Goal: Information Seeking & Learning: Learn about a topic

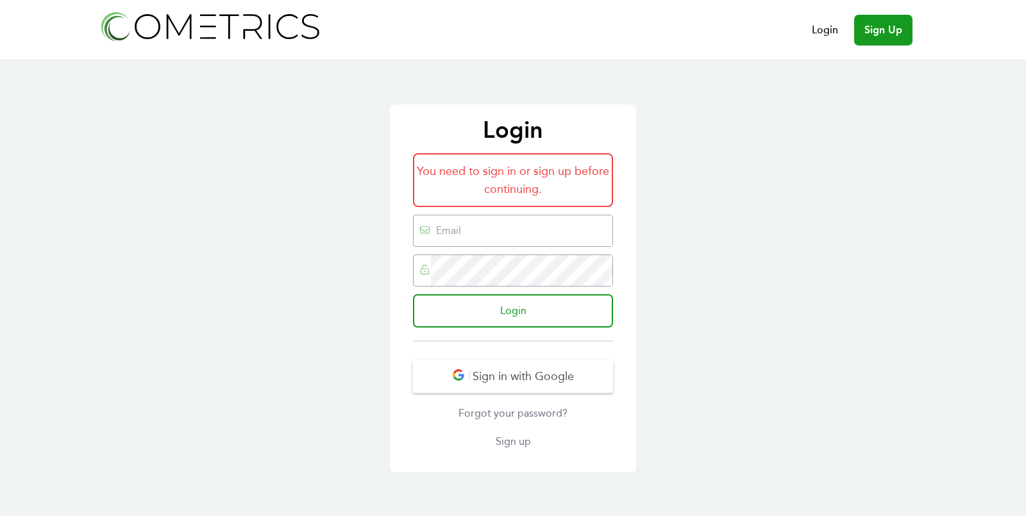
type input "[EMAIL_ADDRESS][DOMAIN_NAME]"
click at [550, 337] on form "You need to sign in or sign up before continuing. [EMAIL_ADDRESS][DOMAIN_NAME] …" at bounding box center [513, 247] width 200 height 189
click at [512, 302] on input "Login" at bounding box center [513, 310] width 200 height 33
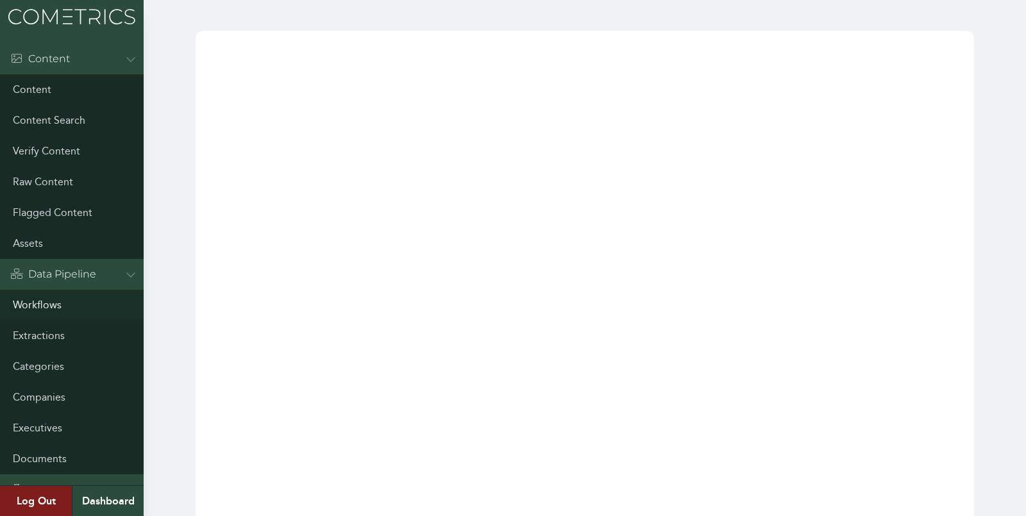
click at [44, 302] on link "Workflows" at bounding box center [72, 305] width 144 height 31
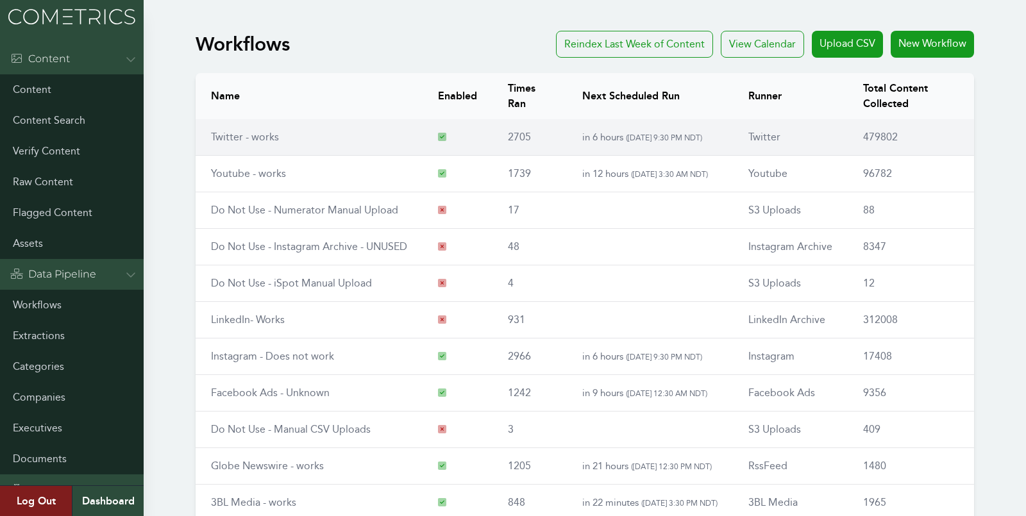
click at [276, 142] on link "Twitter - works" at bounding box center [245, 137] width 68 height 12
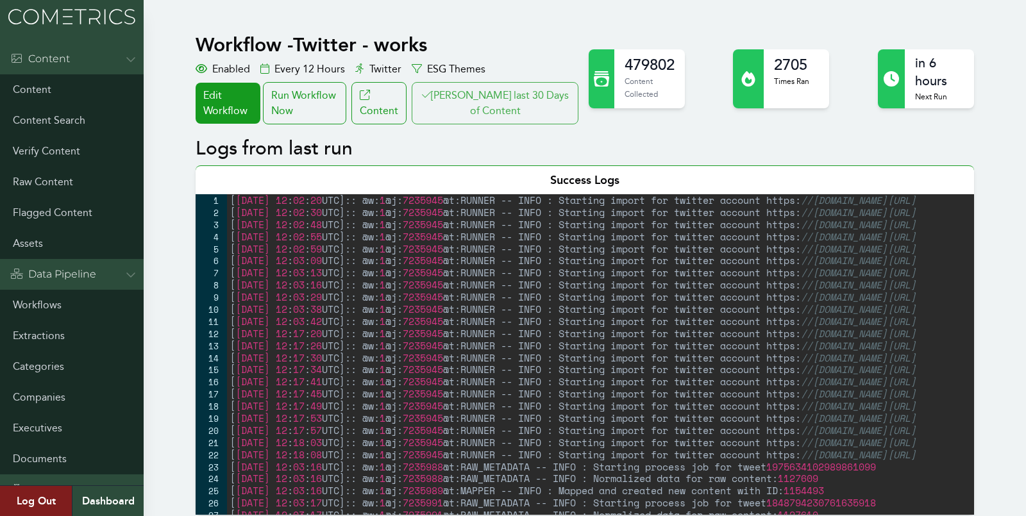
click at [473, 108] on button "Clair last 30 Days of Content" at bounding box center [495, 103] width 167 height 42
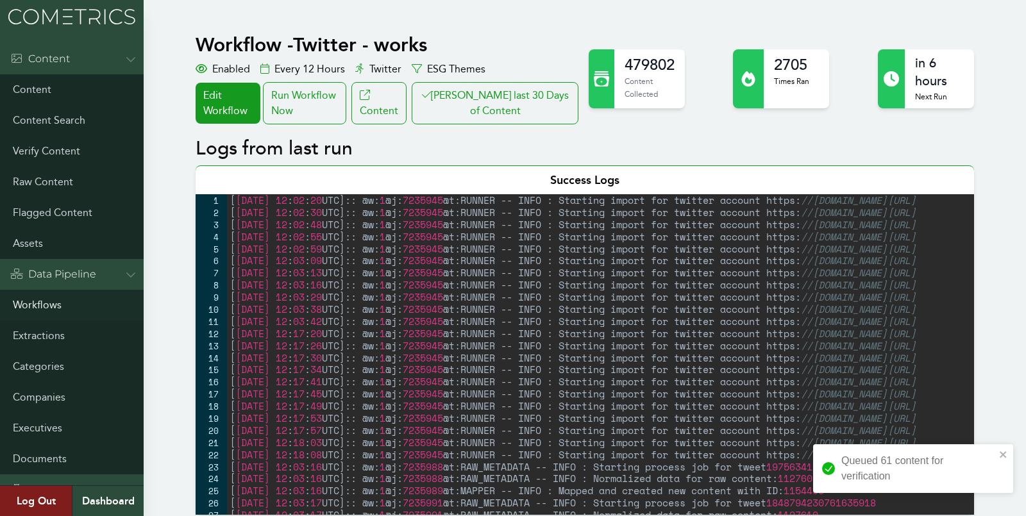
click at [30, 299] on link "Workflows" at bounding box center [72, 305] width 144 height 31
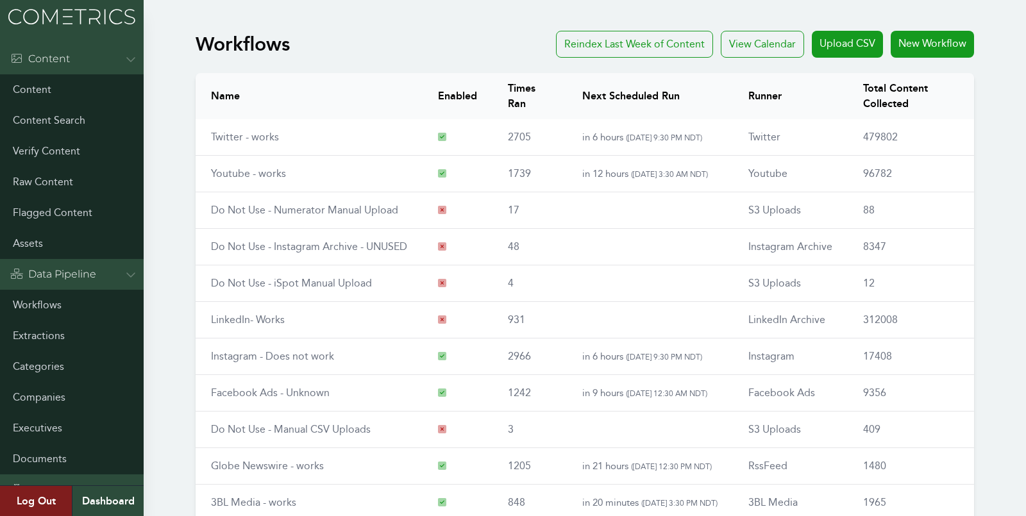
scroll to position [146, 0]
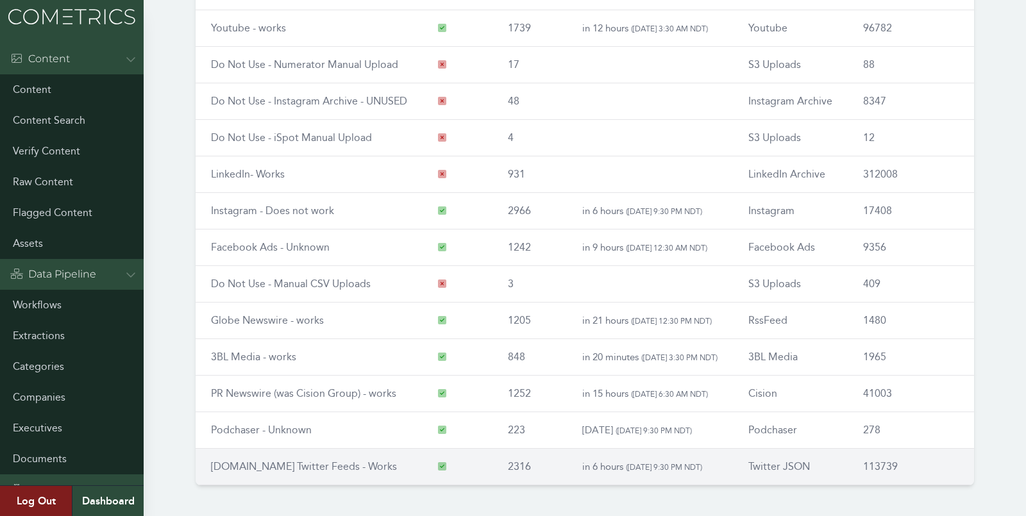
click at [280, 467] on link "[DOMAIN_NAME] Twitter Feeds - Works" at bounding box center [304, 466] width 186 height 12
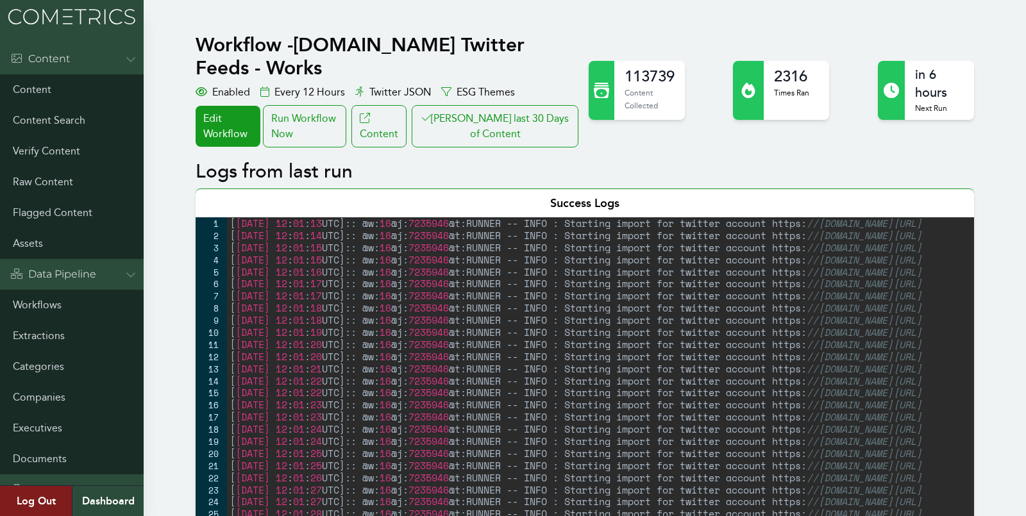
click at [494, 112] on button "Clair last 30 Days of Content" at bounding box center [495, 126] width 167 height 42
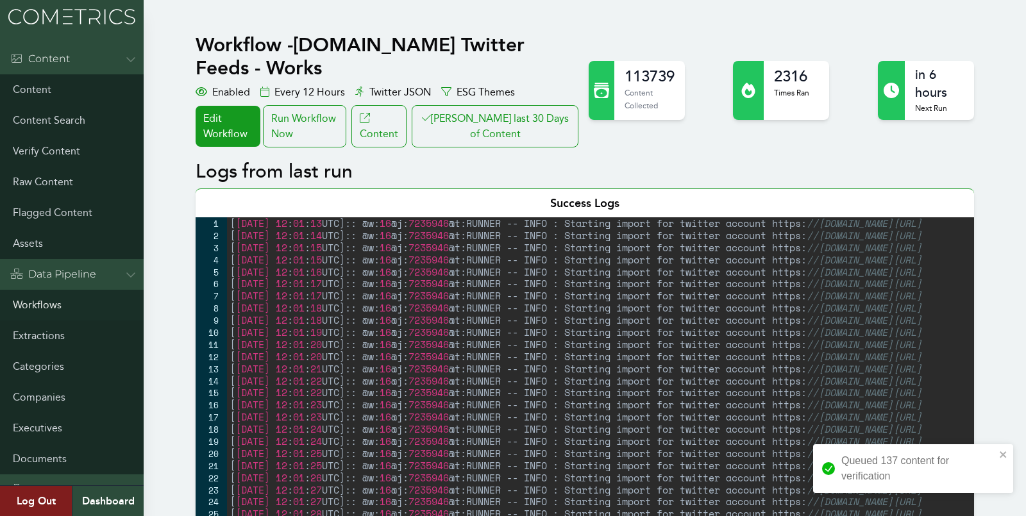
click at [19, 299] on link "Workflows" at bounding box center [72, 305] width 144 height 31
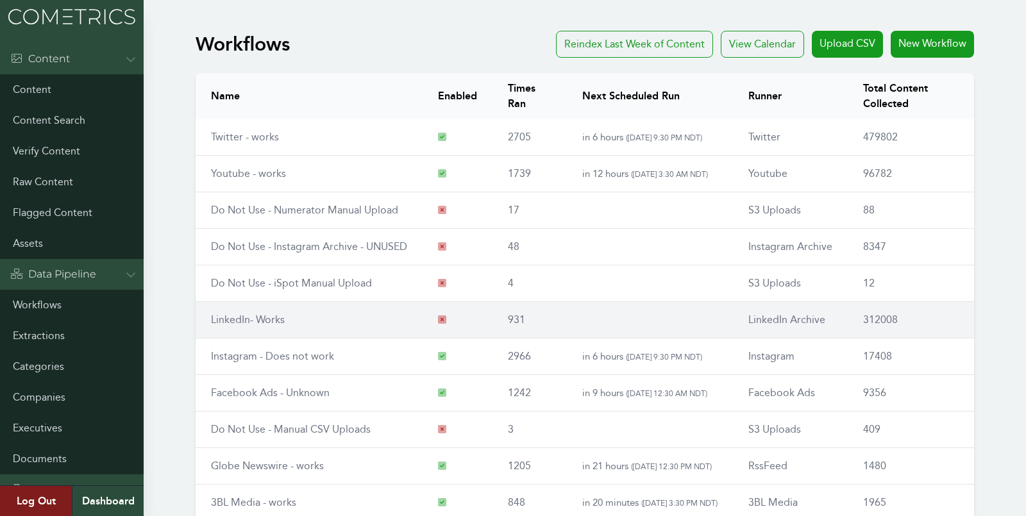
click at [261, 314] on link "LinkedIn- Works" at bounding box center [248, 320] width 74 height 12
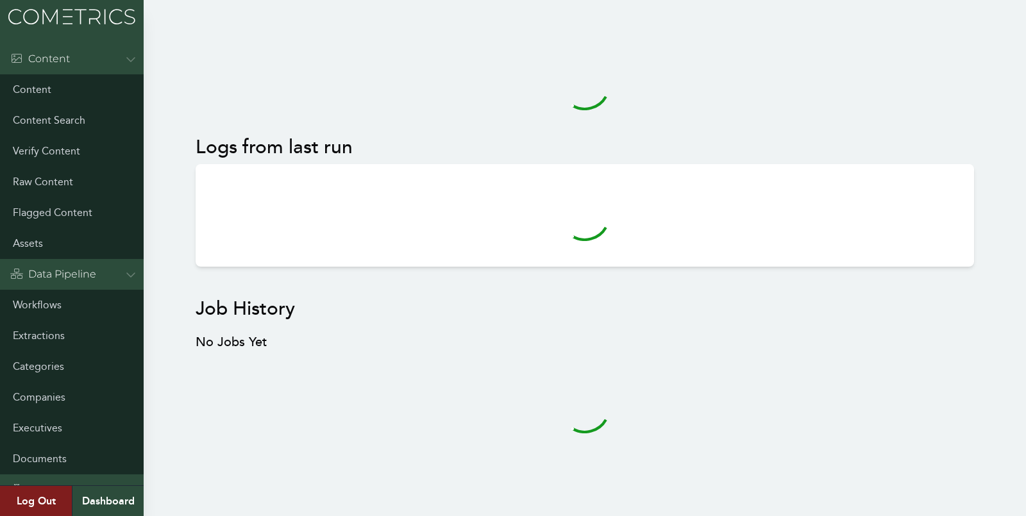
click at [186, 176] on div "Logs from last run Job History No Jobs Yet" at bounding box center [584, 260] width 809 height 469
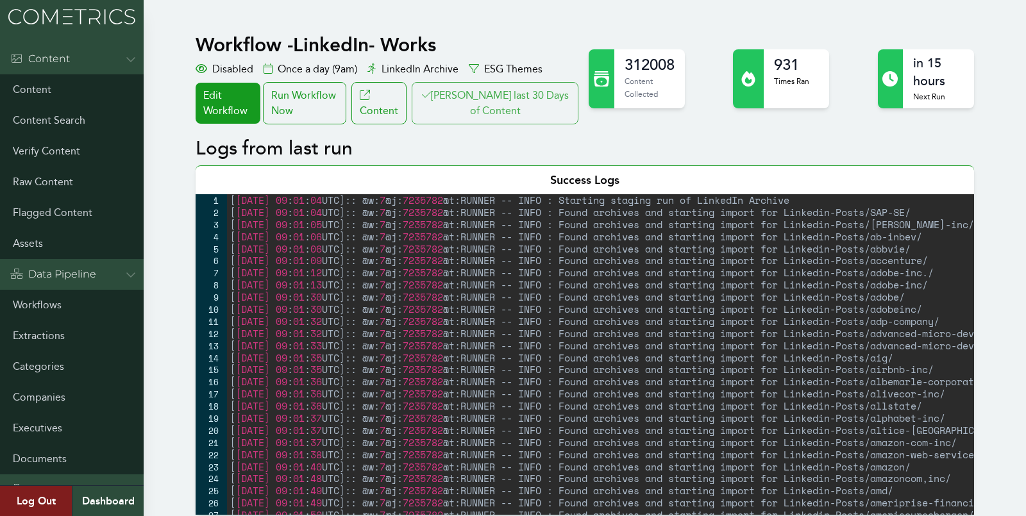
click at [509, 92] on button "Clair last 30 Days of Content" at bounding box center [495, 103] width 167 height 42
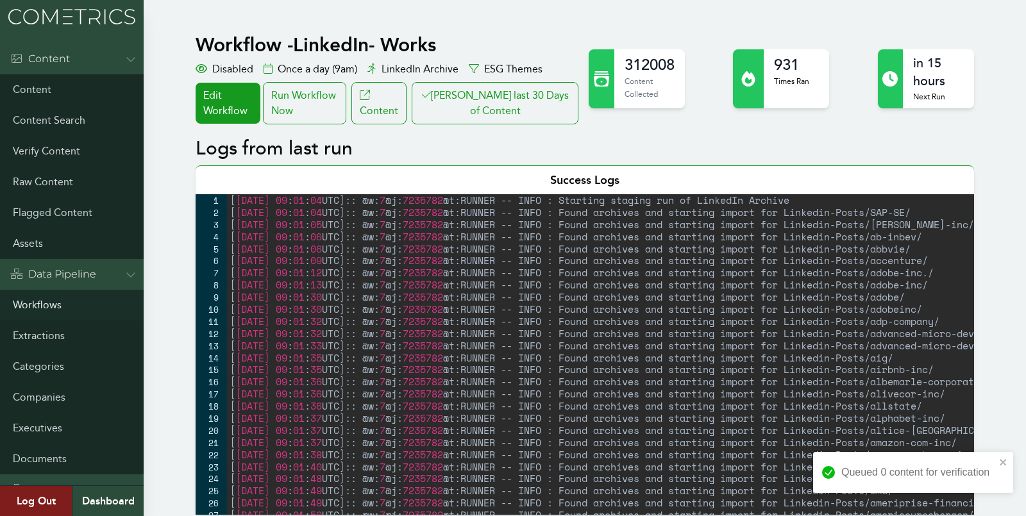
click at [30, 303] on link "Workflows" at bounding box center [72, 305] width 144 height 31
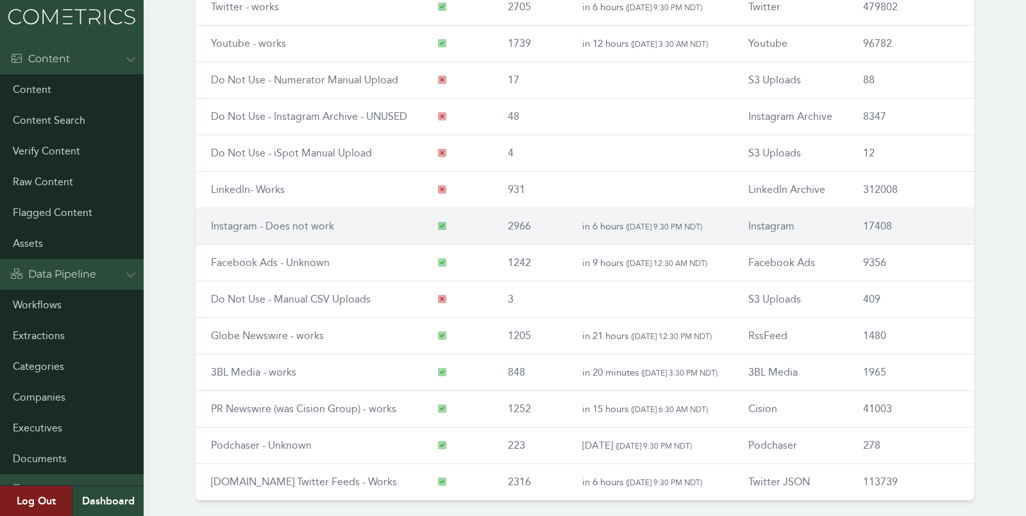
scroll to position [146, 0]
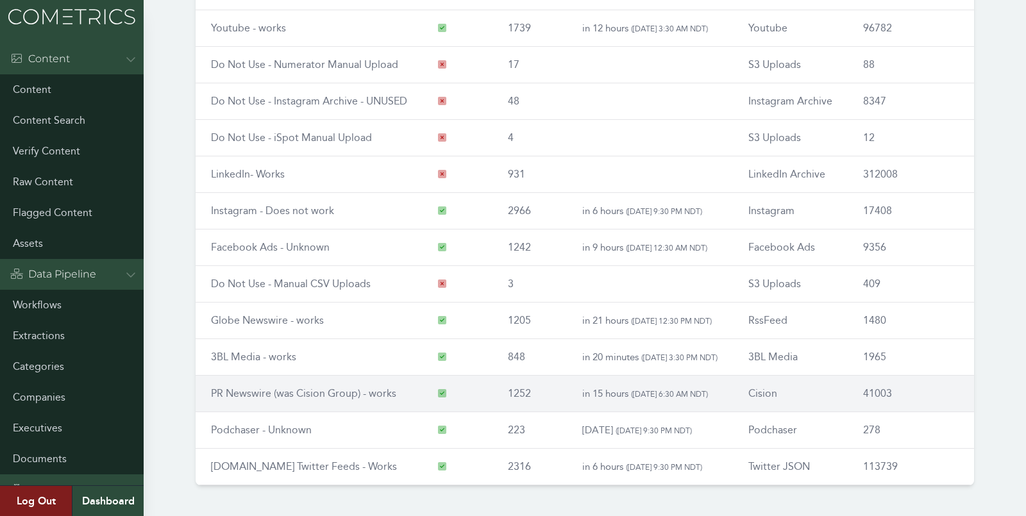
click at [262, 387] on link "PR Newswire (was Cision Group) - works" at bounding box center [303, 393] width 185 height 12
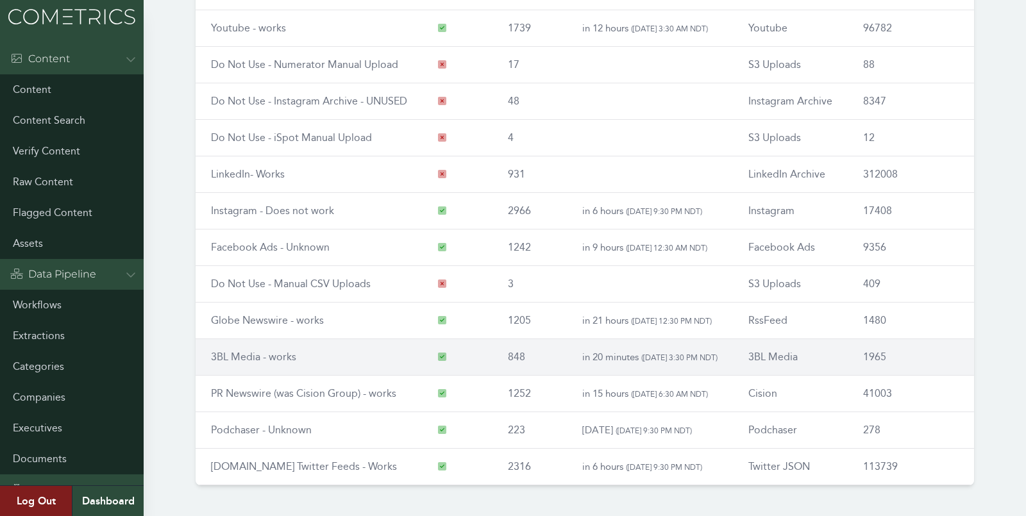
click at [243, 351] on link "3BL Media - works" at bounding box center [253, 357] width 85 height 12
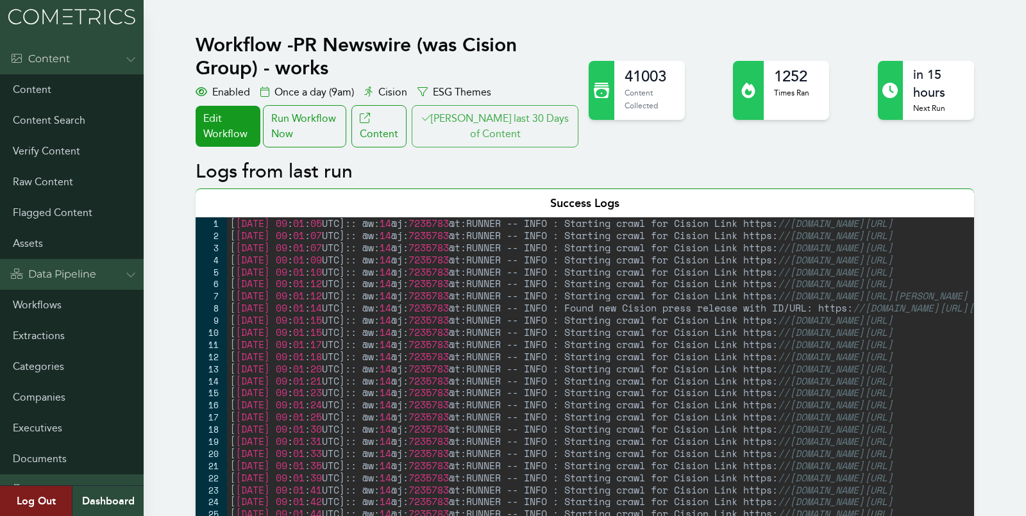
click at [520, 131] on button "[PERSON_NAME] last 30 Days of Content" at bounding box center [495, 126] width 167 height 42
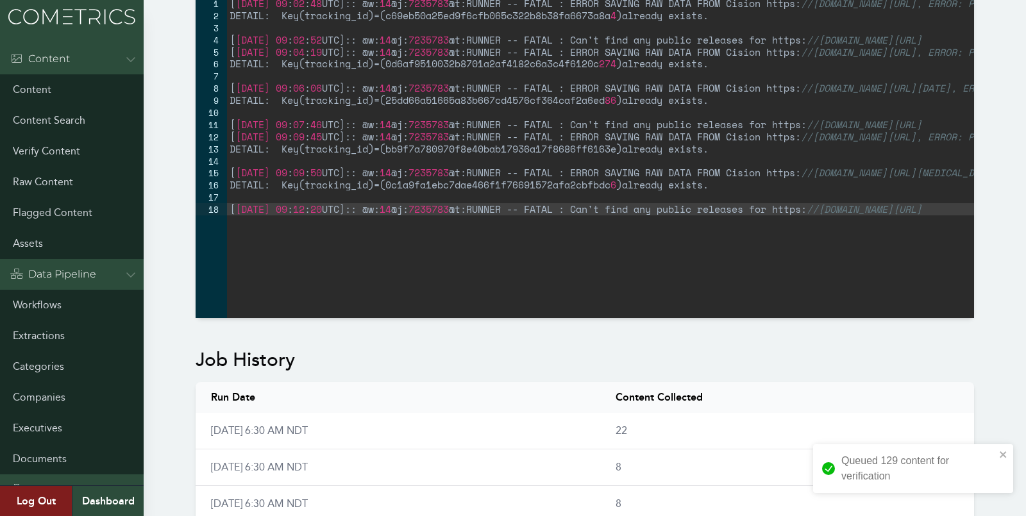
scroll to position [658, 0]
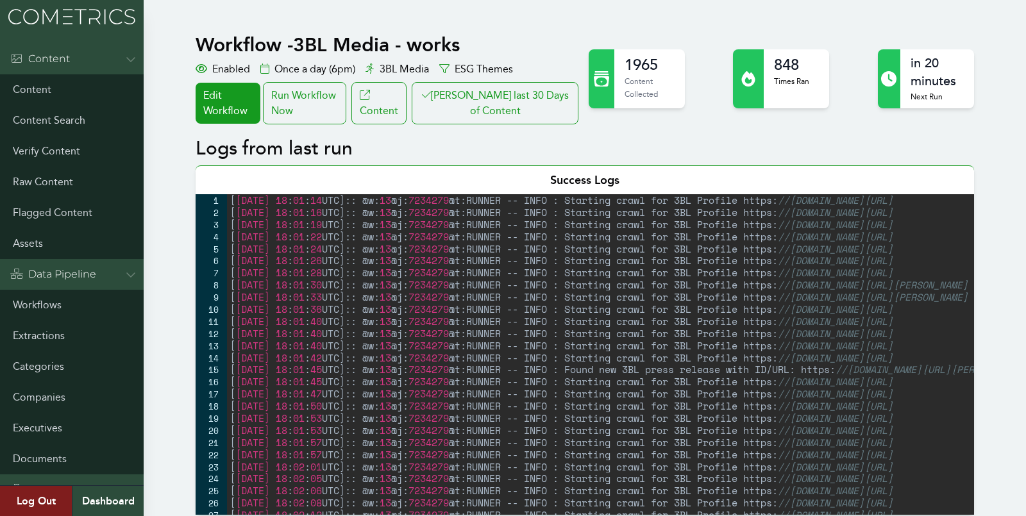
click at [522, 97] on button "Clair last 30 Days of Content" at bounding box center [495, 103] width 167 height 42
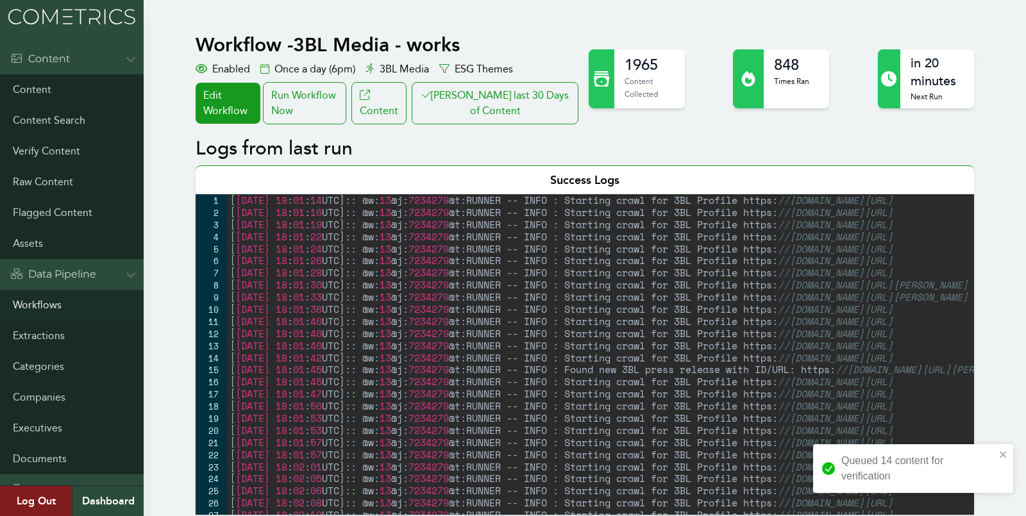
click at [27, 308] on link "Workflows" at bounding box center [72, 305] width 144 height 31
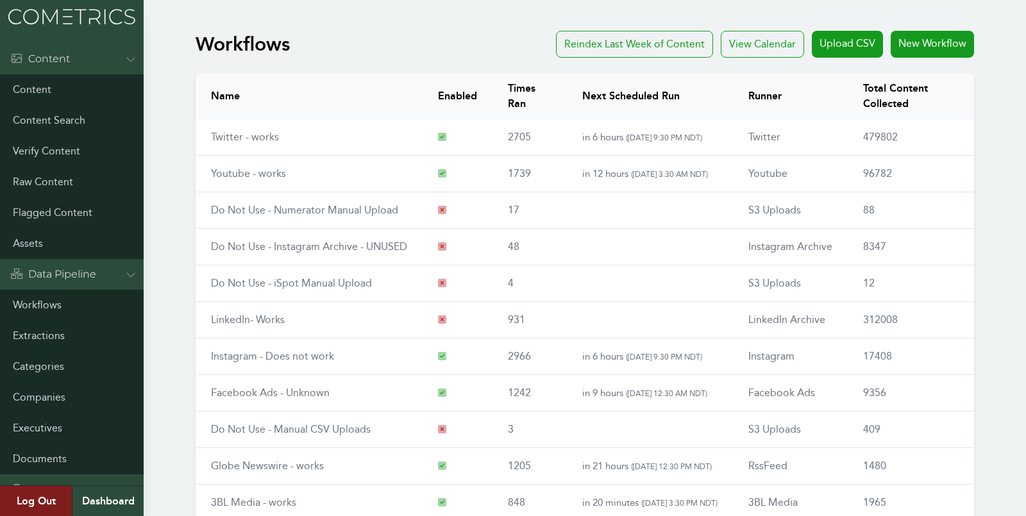
click at [165, 289] on div "Workflows Reindex Last Week of Content View Calendar Upload CSV New Workflow Na…" at bounding box center [513, 334] width 1026 height 616
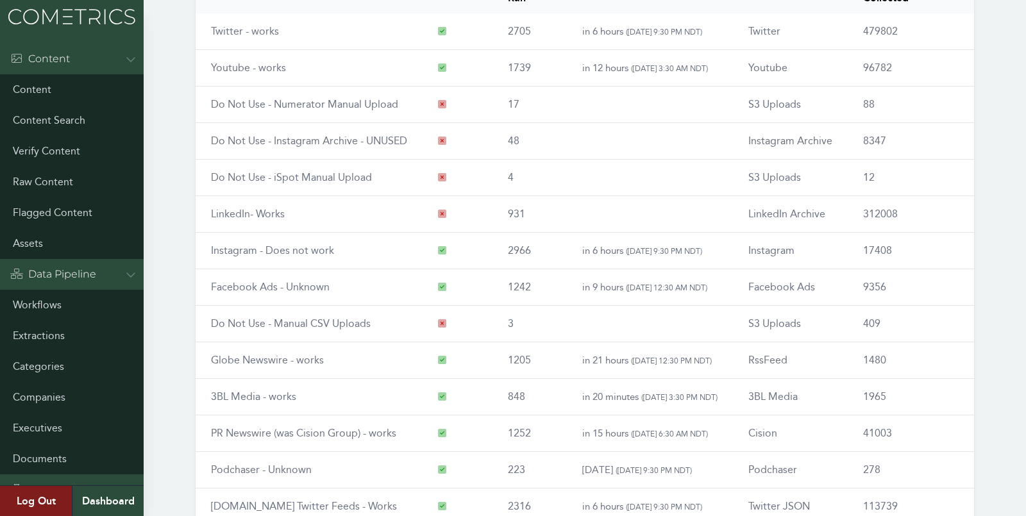
scroll to position [146, 0]
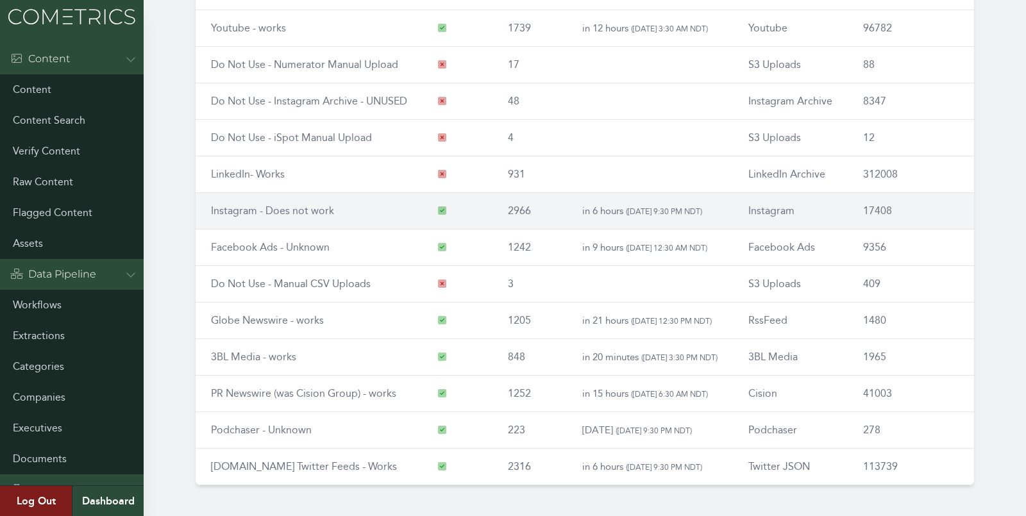
click at [253, 205] on link "Instagram - Does not work" at bounding box center [272, 211] width 123 height 12
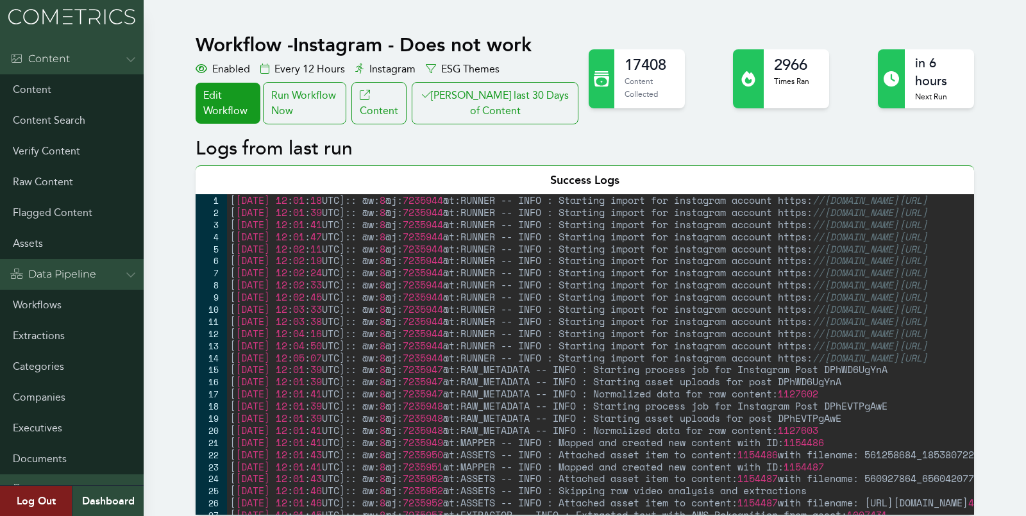
click at [484, 99] on button "[PERSON_NAME] last 30 Days of Content" at bounding box center [495, 103] width 167 height 42
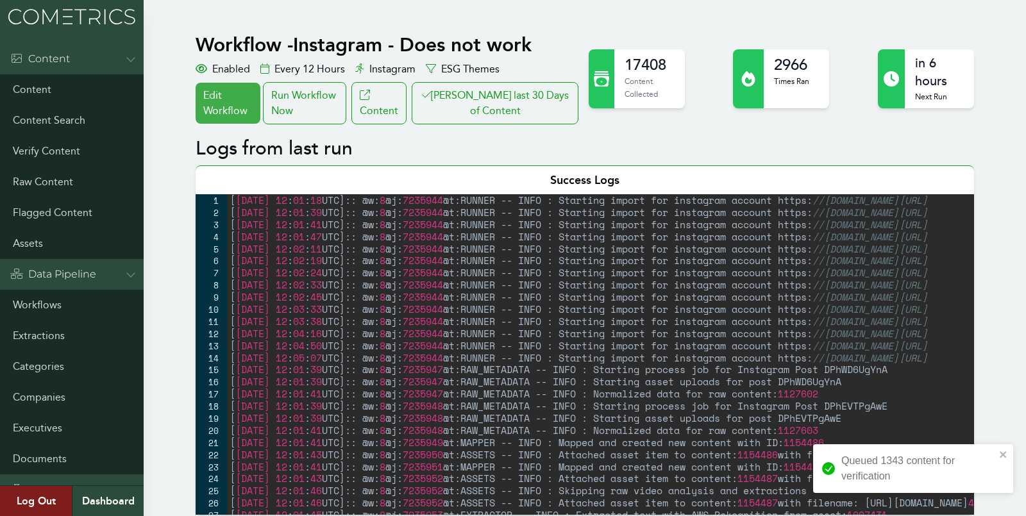
click at [242, 105] on link "Edit Workflow" at bounding box center [228, 103] width 64 height 41
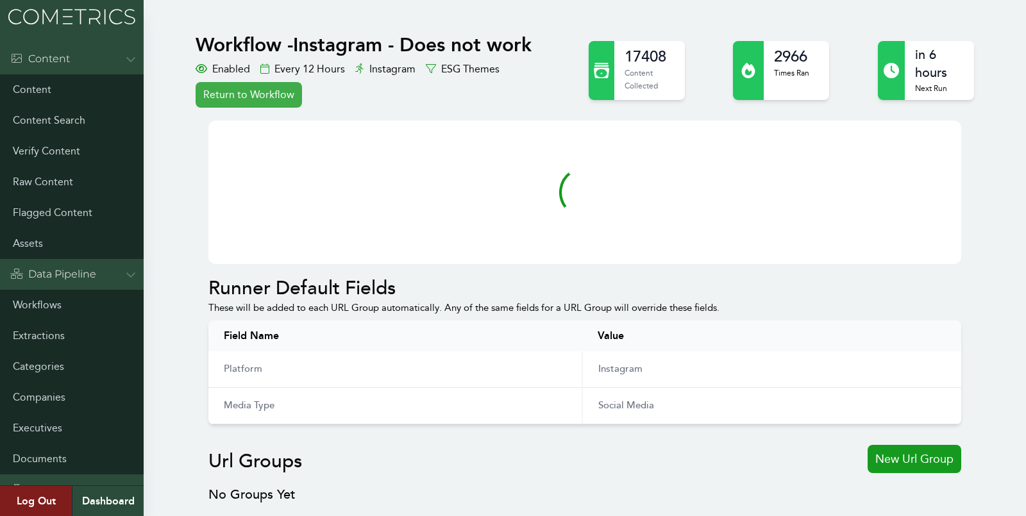
select select "Every 12 Hours"
select select "700"
select select "Runners::Instagram"
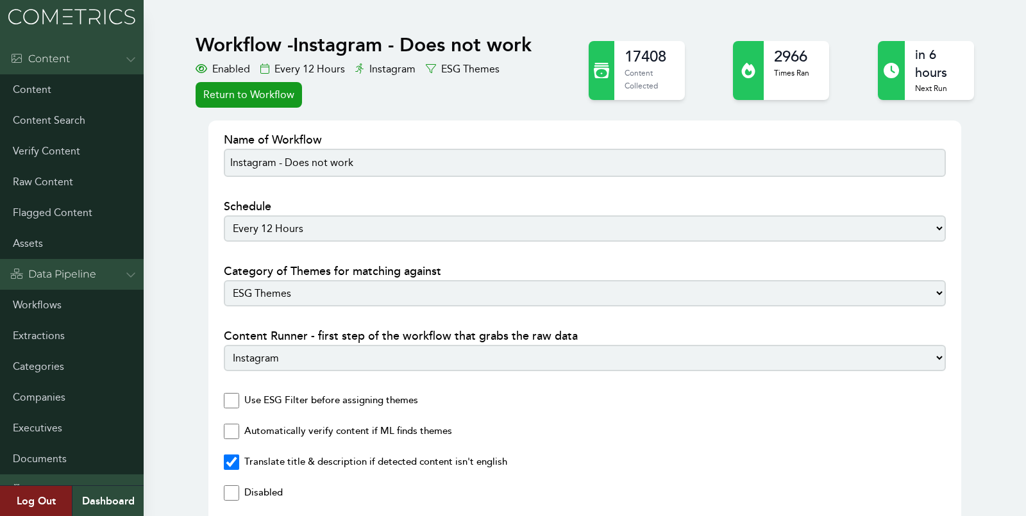
click at [351, 47] on h1 "Workflow - Instagram - Does not work" at bounding box center [388, 44] width 385 height 23
drag, startPoint x: 353, startPoint y: 165, endPoint x: 285, endPoint y: 164, distance: 68.6
click at [285, 164] on input "Instagram - Does not work" at bounding box center [584, 163] width 721 height 28
type input "Instagram - WORKS!"
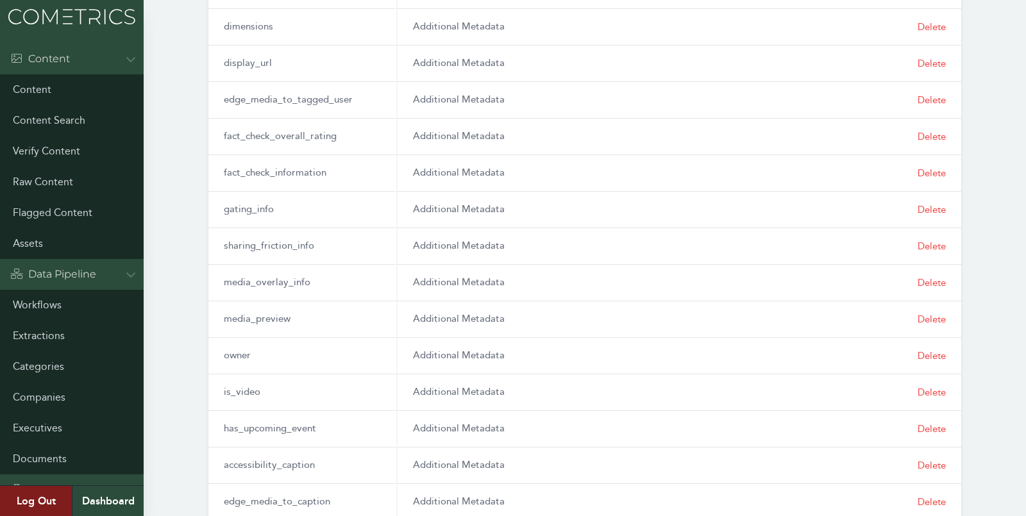
scroll to position [1059, 0]
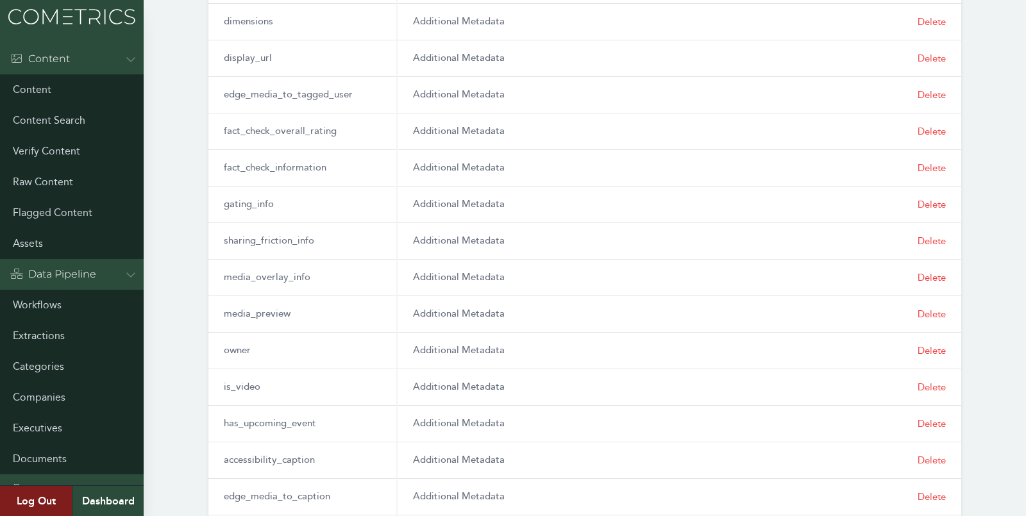
click at [42, 308] on link "Workflows" at bounding box center [72, 305] width 144 height 31
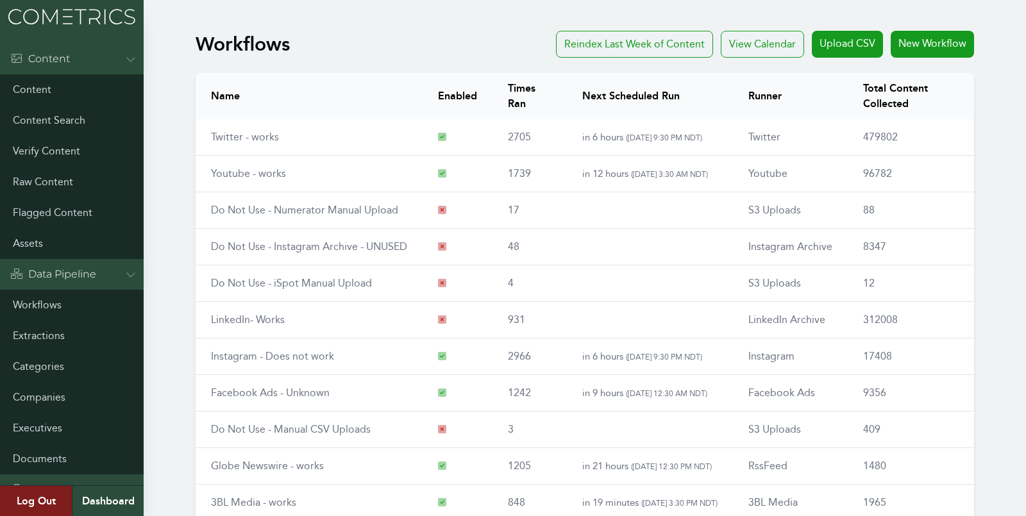
click at [155, 165] on div "Workflows Reindex Last Week of Content View Calendar Upload CSV New Workflow Na…" at bounding box center [513, 334] width 1026 height 616
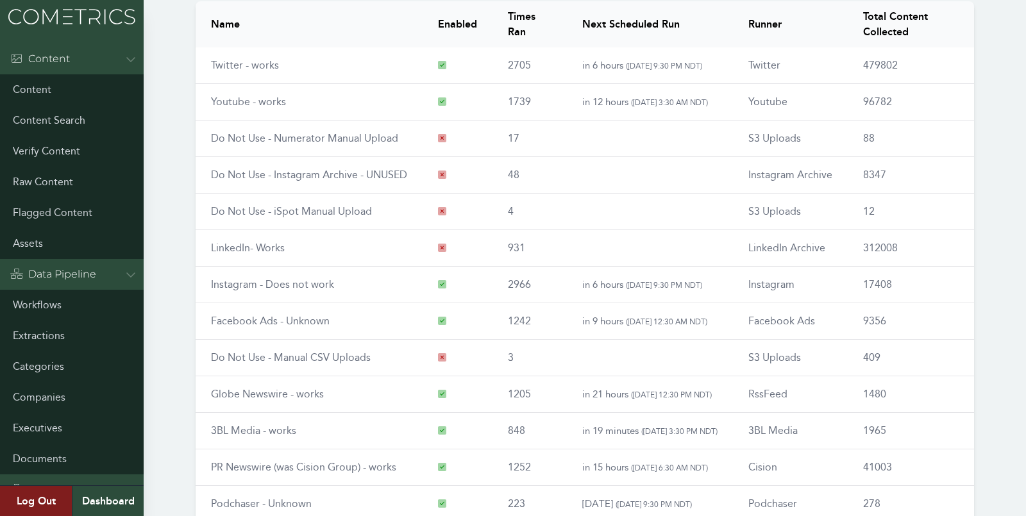
scroll to position [146, 0]
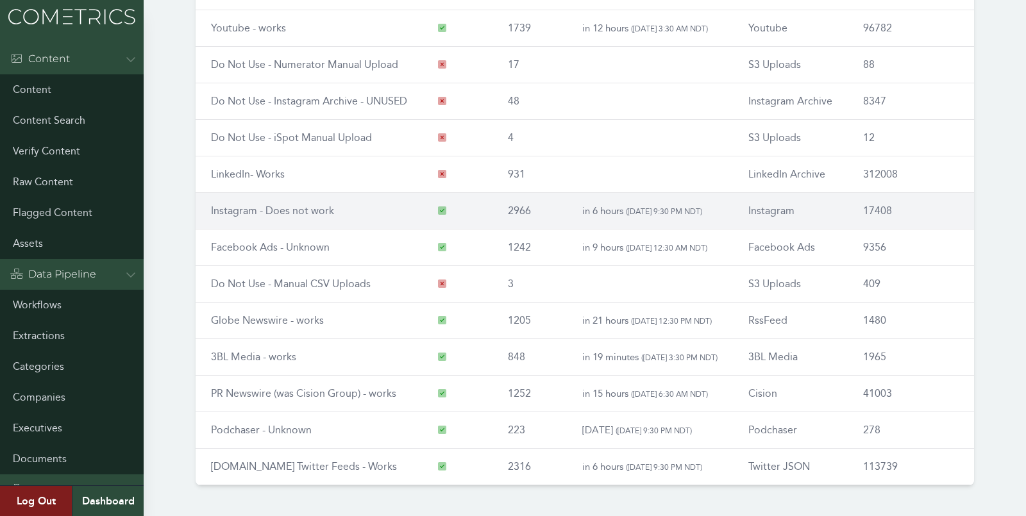
click at [248, 208] on link "Instagram - Does not work" at bounding box center [272, 211] width 123 height 12
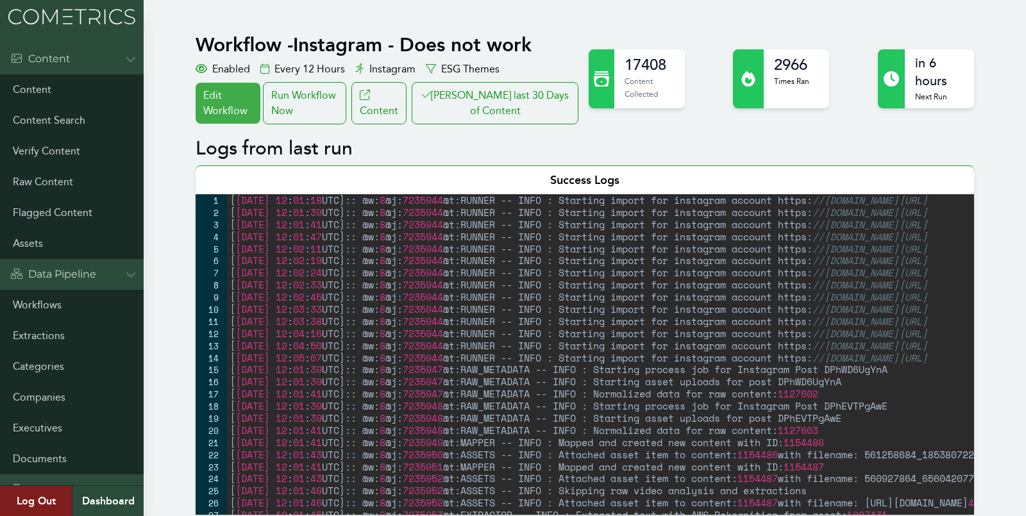
click at [241, 106] on link "Edit Workflow" at bounding box center [228, 103] width 64 height 41
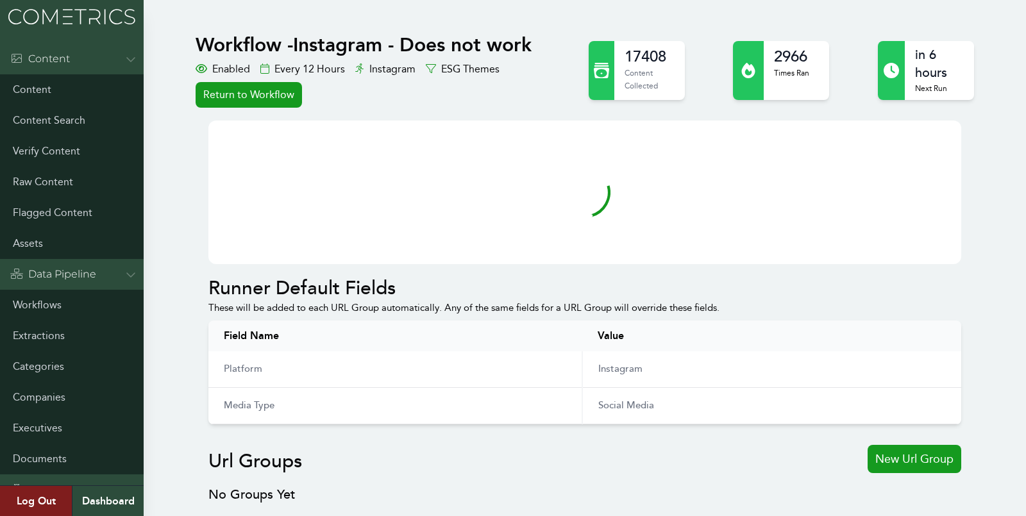
select select "Every 12 Hours"
select select "700"
select select "Runners::Instagram"
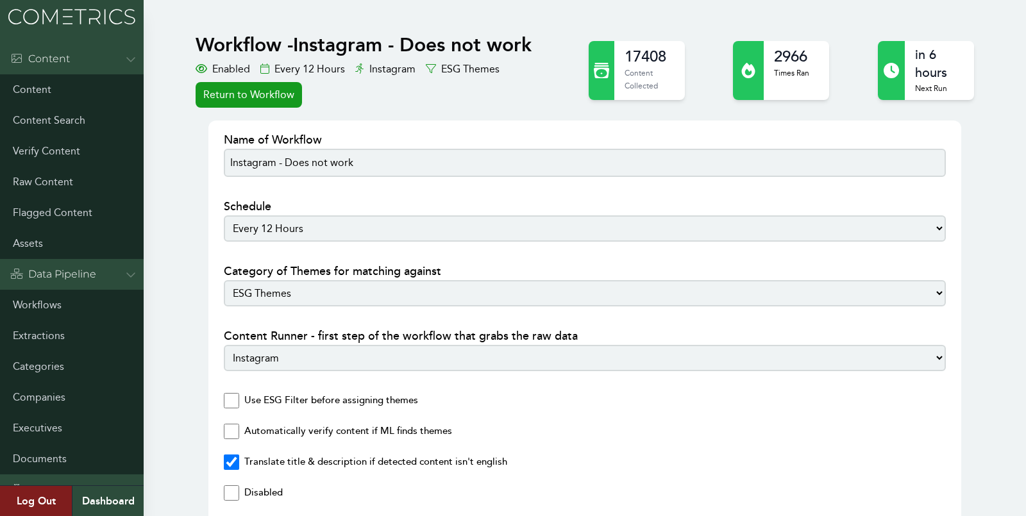
drag, startPoint x: 291, startPoint y: 162, endPoint x: 394, endPoint y: 171, distance: 103.7
click at [394, 171] on input "Instagram - Does not work" at bounding box center [584, 163] width 721 height 28
type input "Instagram - WORKS"
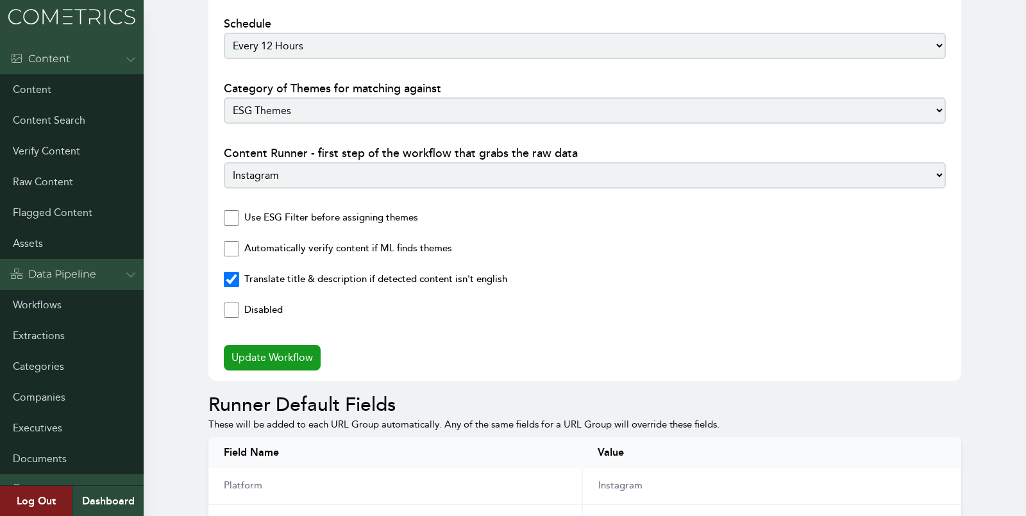
scroll to position [274, 0]
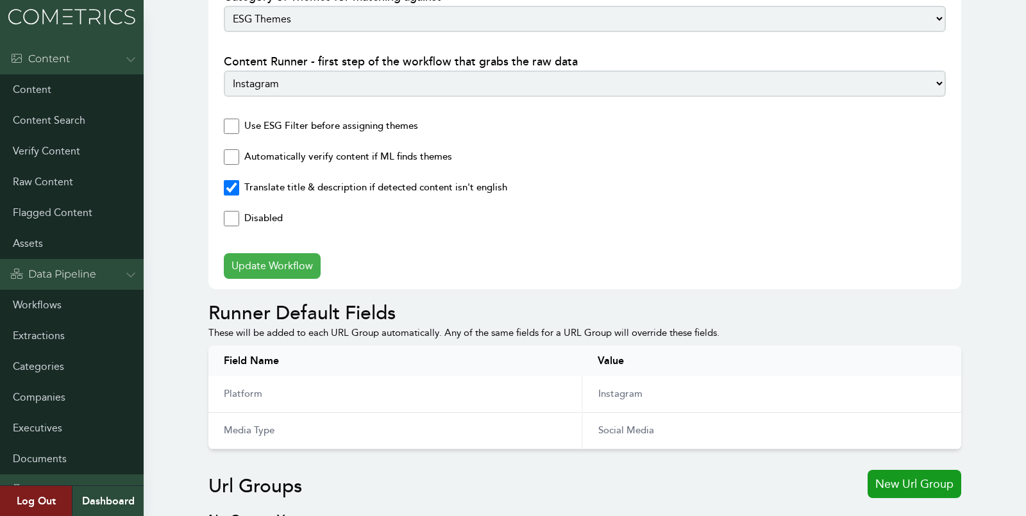
click at [278, 261] on button "Update Workflow" at bounding box center [272, 266] width 97 height 26
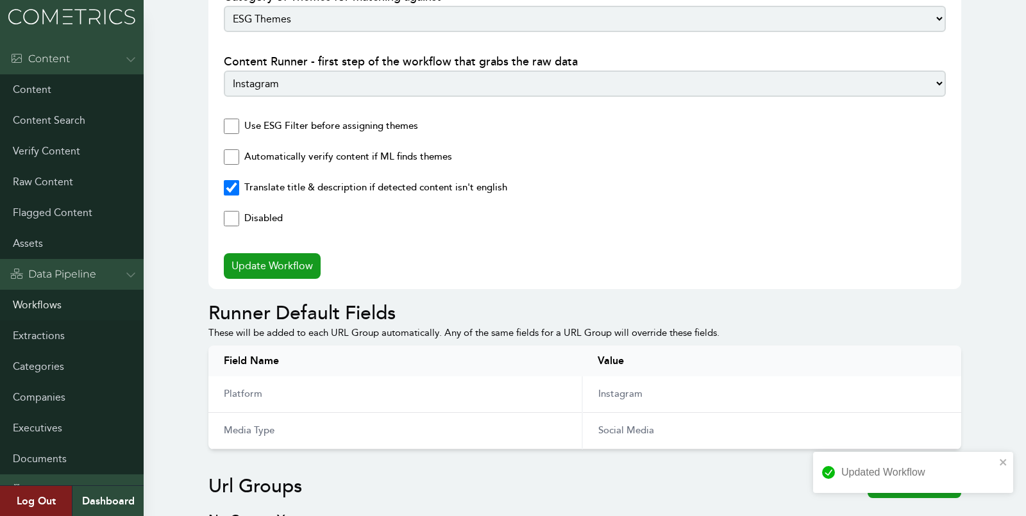
click at [29, 310] on link "Workflows" at bounding box center [72, 305] width 144 height 31
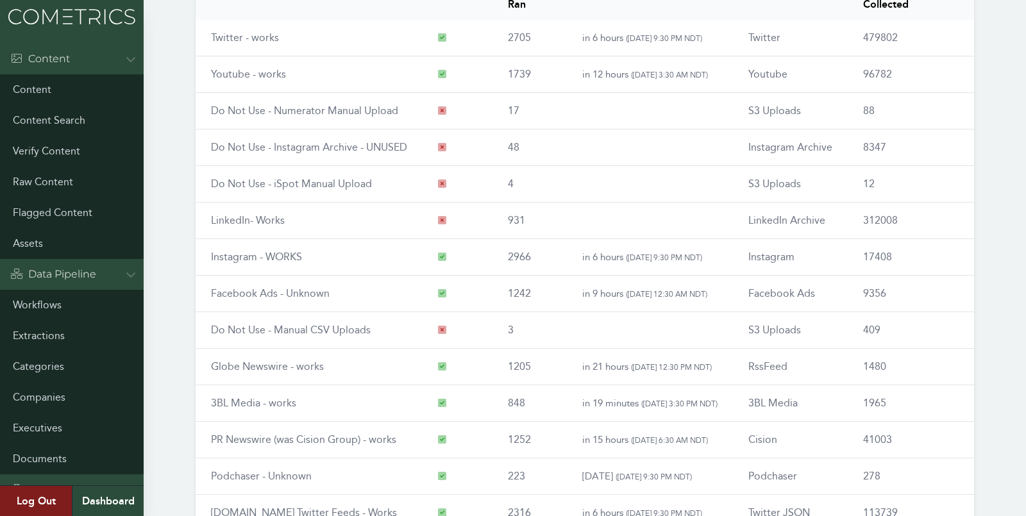
scroll to position [146, 0]
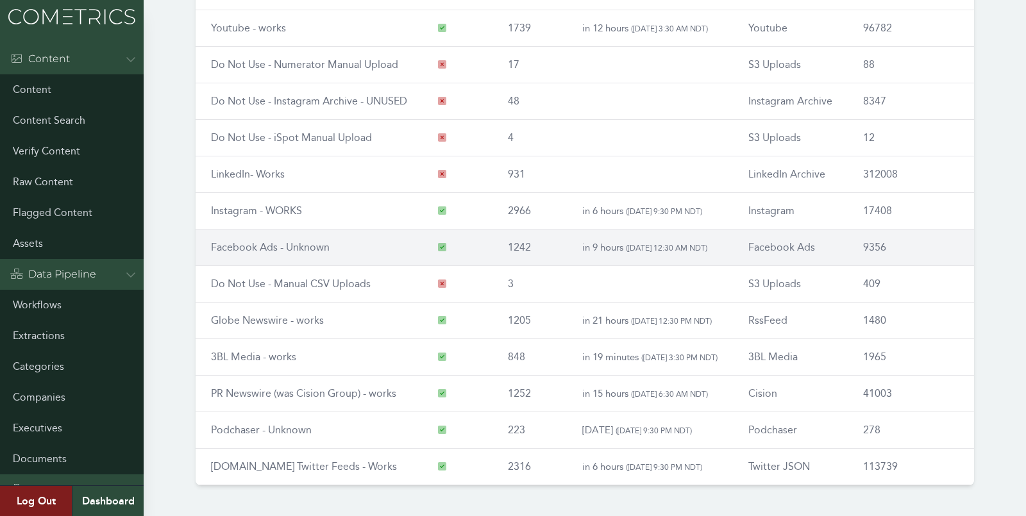
click at [309, 247] on link "Facebook Ads - Unknown" at bounding box center [270, 247] width 119 height 12
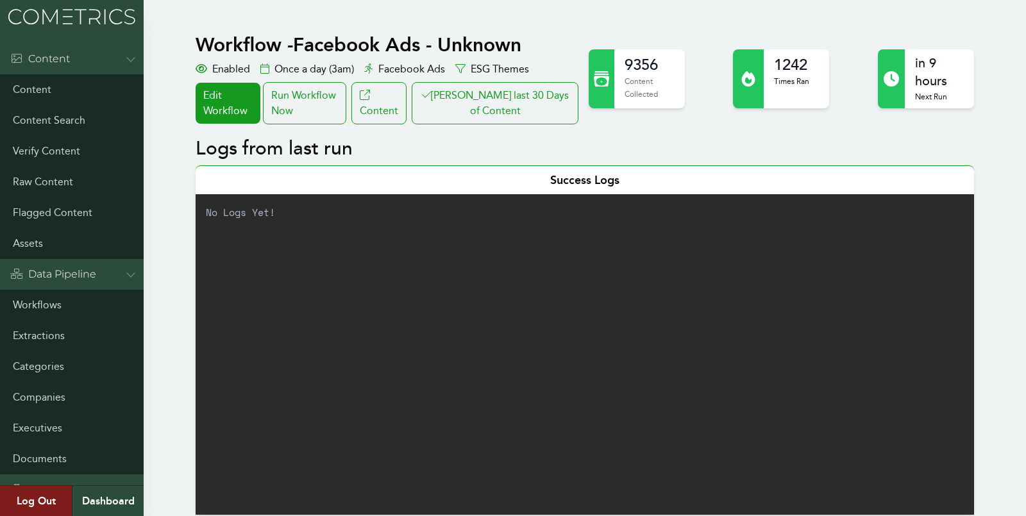
click at [34, 302] on link "Workflows" at bounding box center [72, 305] width 144 height 31
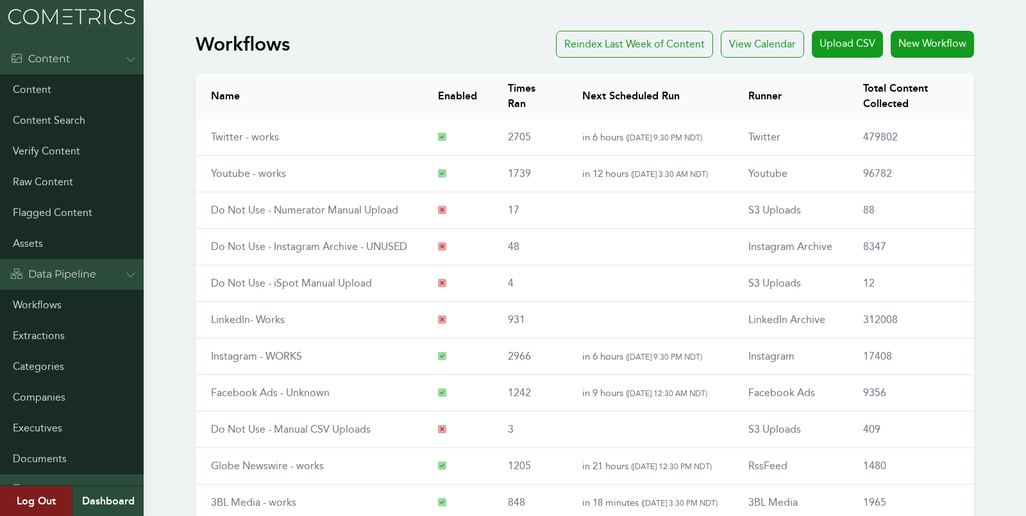
click at [159, 276] on div "Workflows Reindex Last Week of Content View Calendar Upload CSV New Workflow Na…" at bounding box center [513, 334] width 1026 height 616
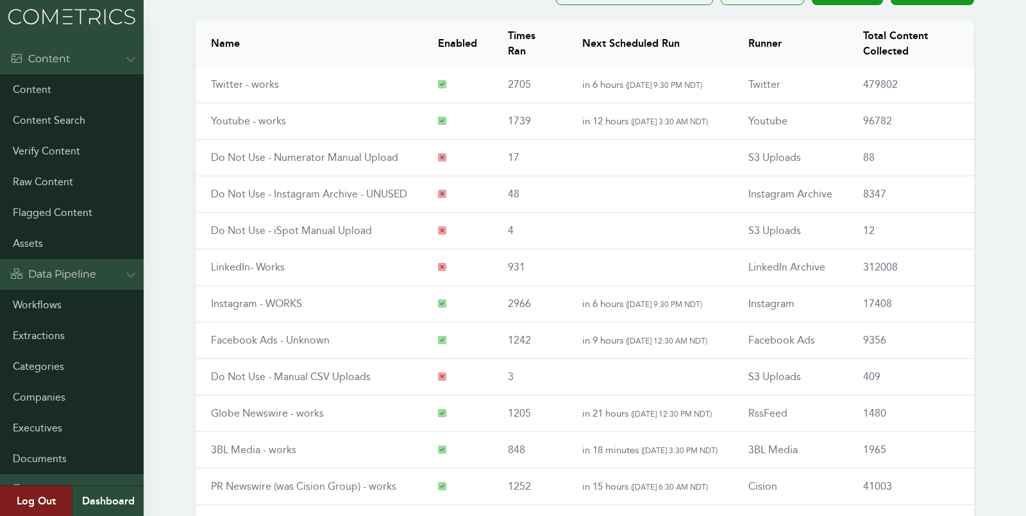
scroll to position [146, 0]
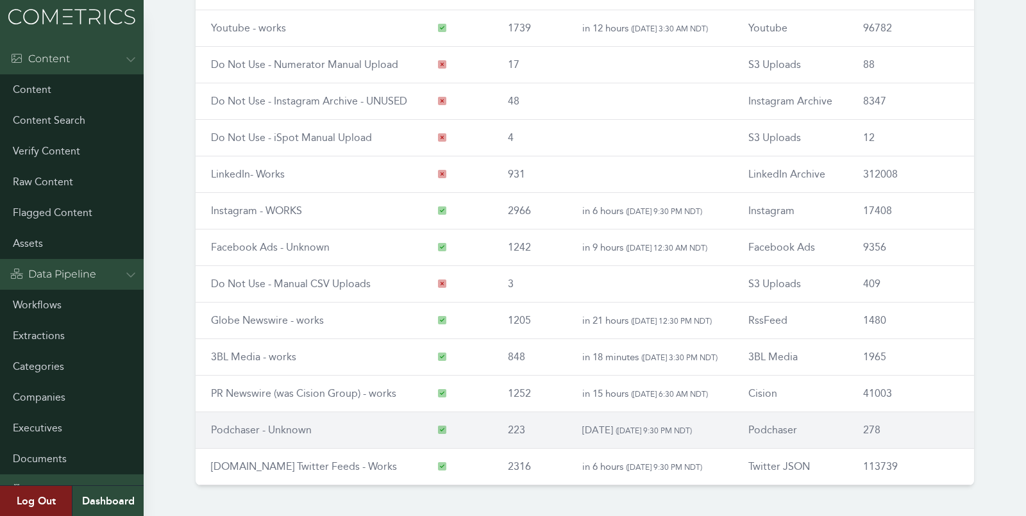
click at [262, 427] on link "Podchaser - Unknown" at bounding box center [261, 430] width 101 height 12
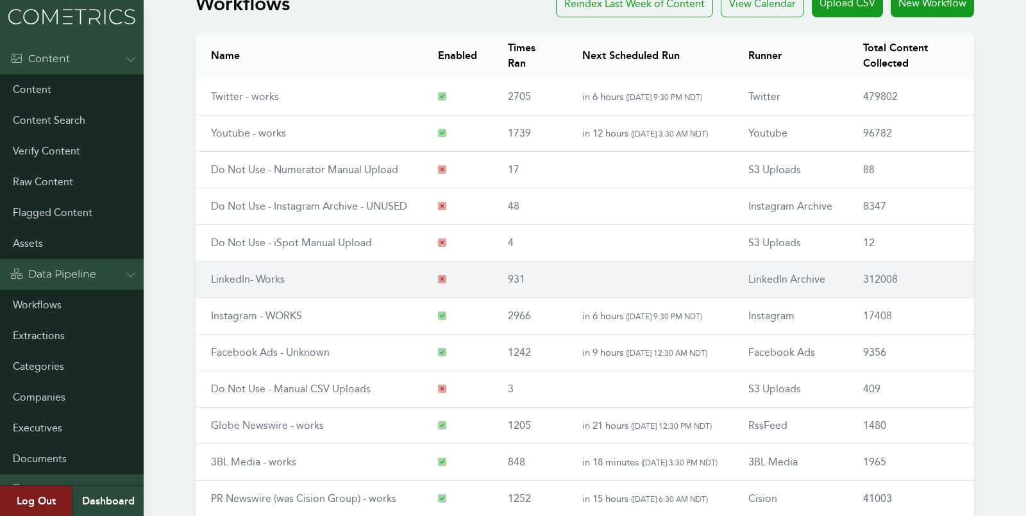
scroll to position [21, 0]
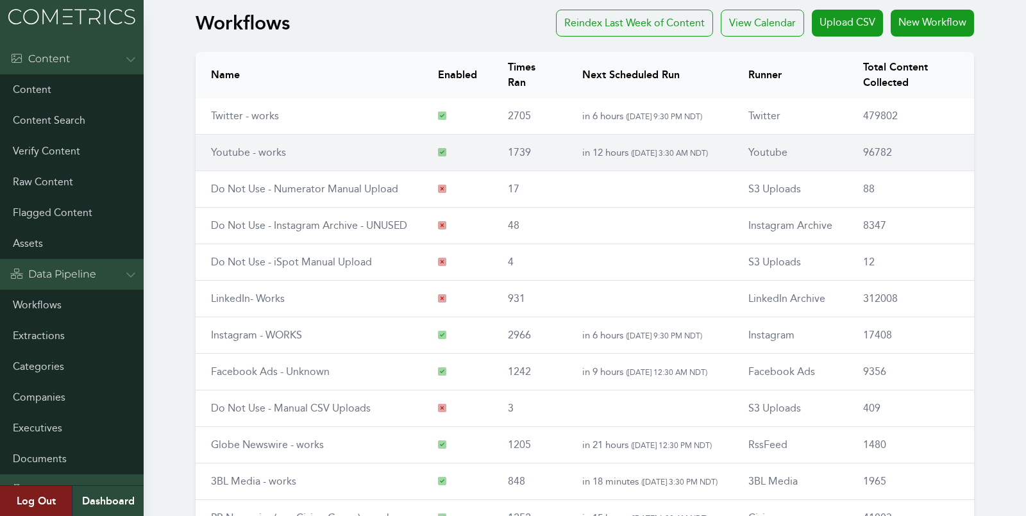
click at [255, 151] on link "Youtube - works" at bounding box center [248, 152] width 75 height 12
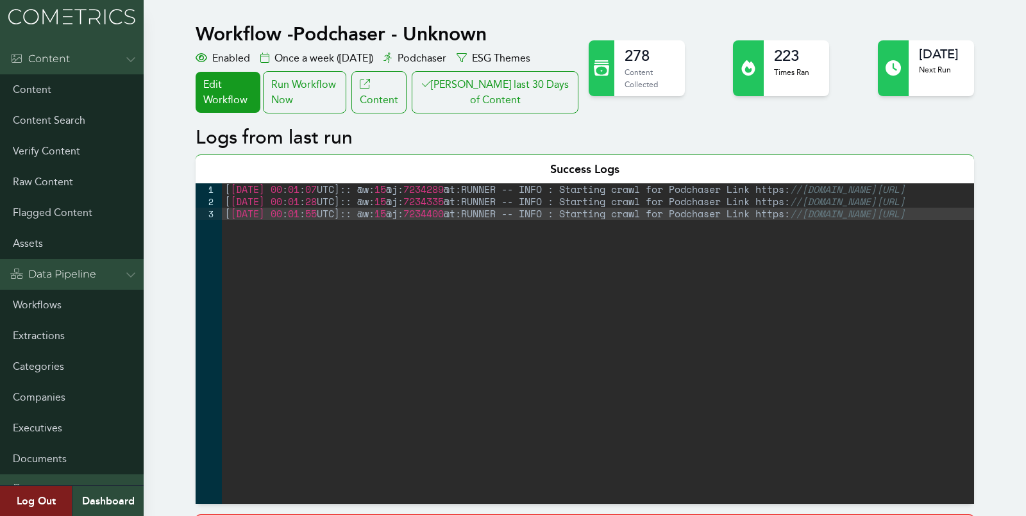
scroll to position [1244, 0]
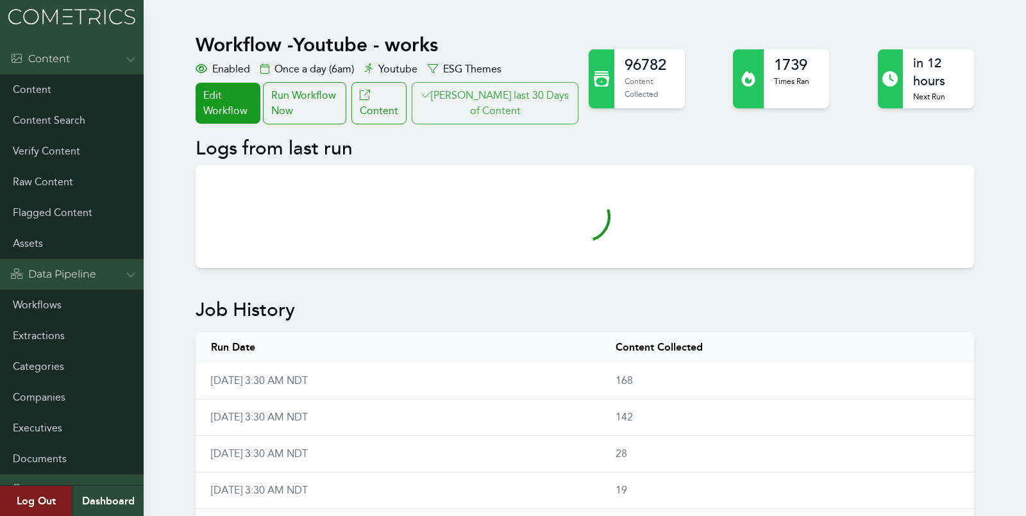
click at [519, 90] on button "[PERSON_NAME] last 30 Days of Content" at bounding box center [495, 103] width 167 height 42
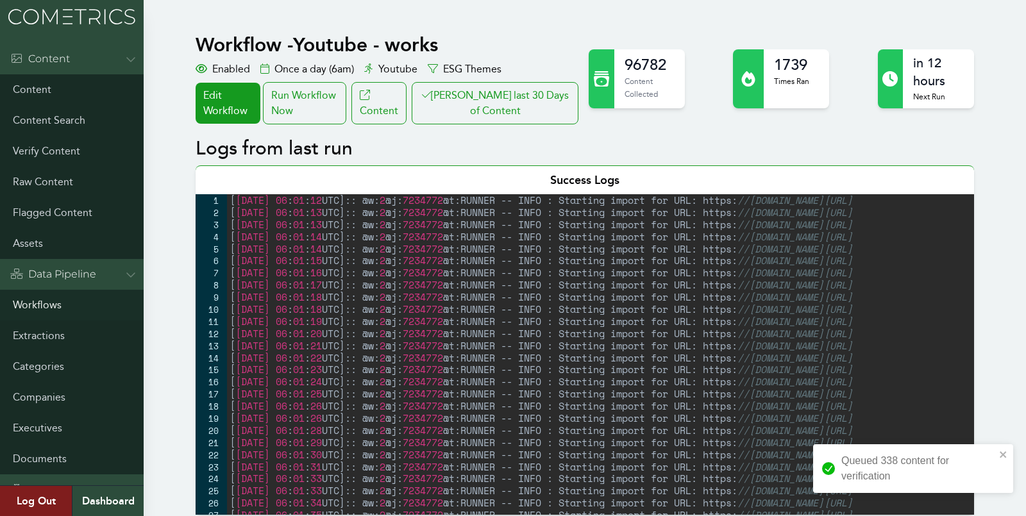
click at [26, 308] on link "Workflows" at bounding box center [72, 305] width 144 height 31
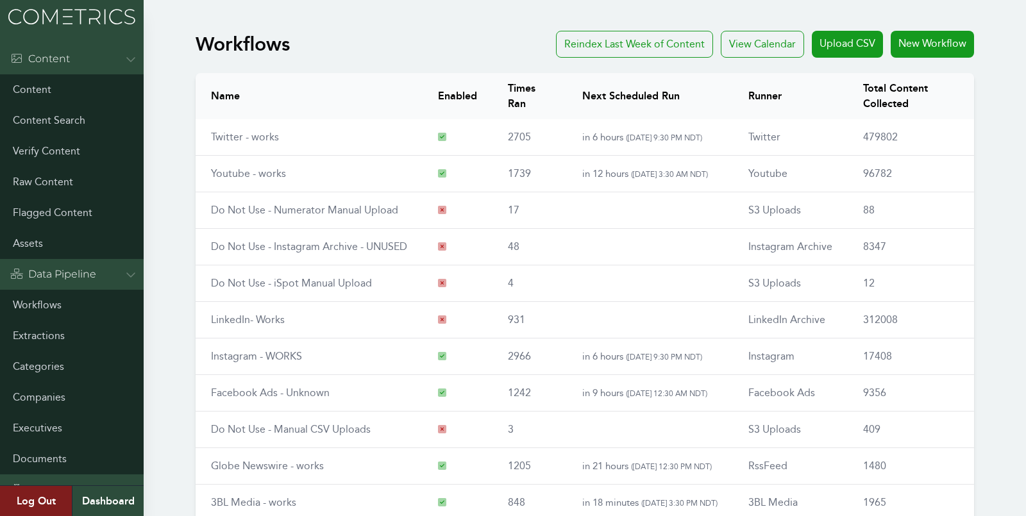
click at [172, 342] on div "Workflows Reindex Last Week of Content View Calendar Upload CSV New Workflow Na…" at bounding box center [513, 334] width 1026 height 616
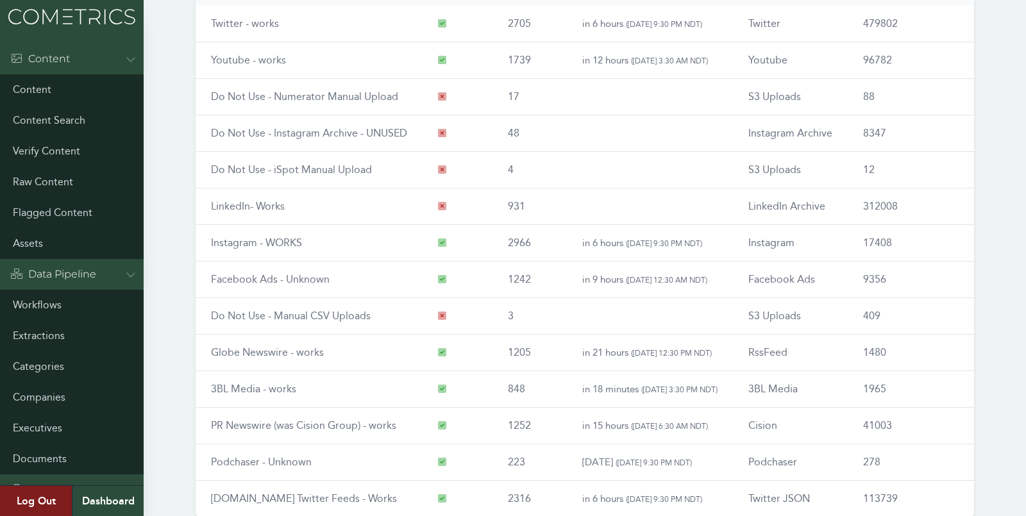
scroll to position [146, 0]
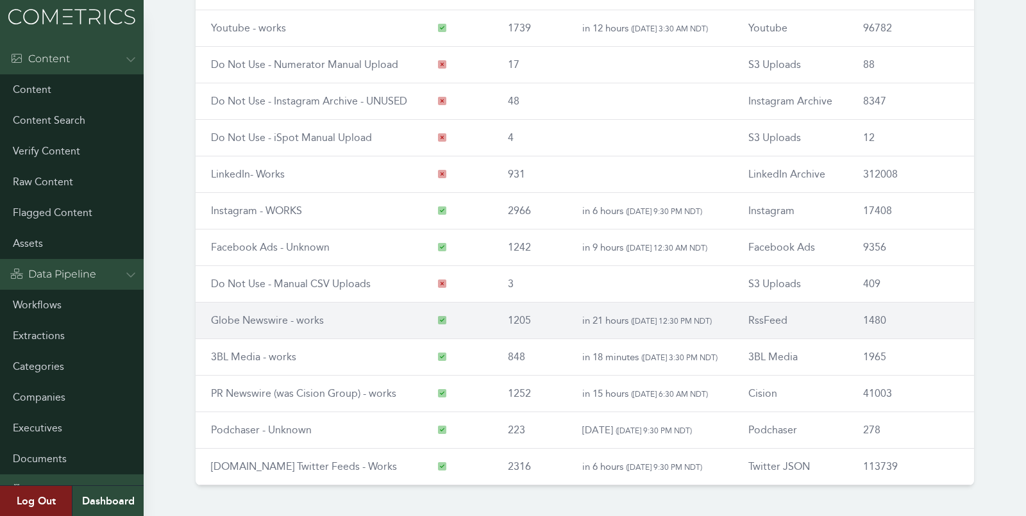
click at [233, 314] on link "Globe Newswire - works" at bounding box center [267, 320] width 113 height 12
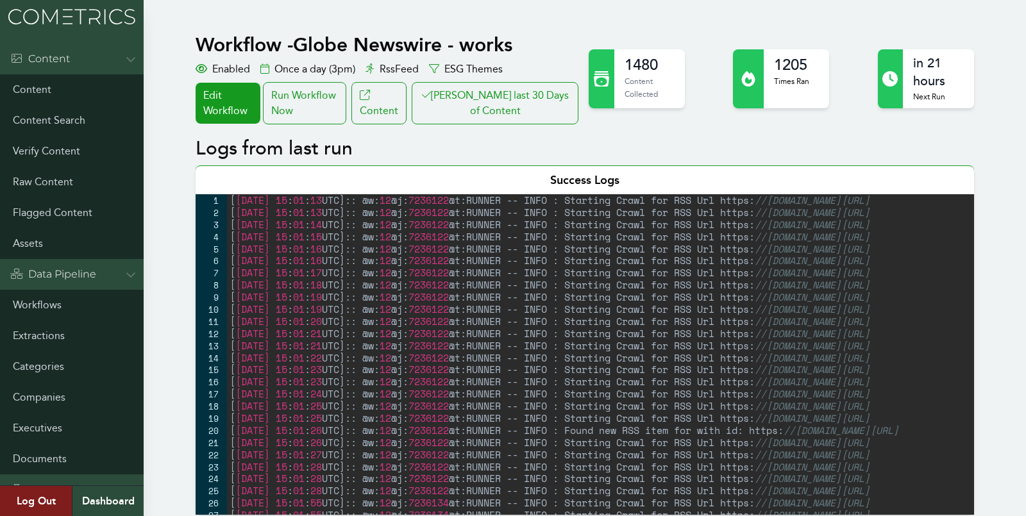
click at [482, 113] on button "[PERSON_NAME] last 30 Days of Content" at bounding box center [495, 103] width 167 height 42
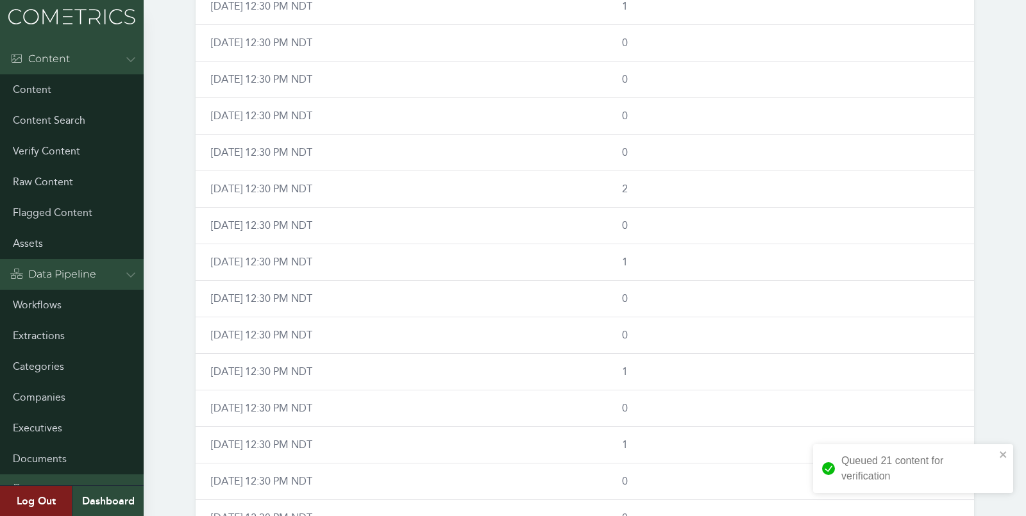
scroll to position [1244, 0]
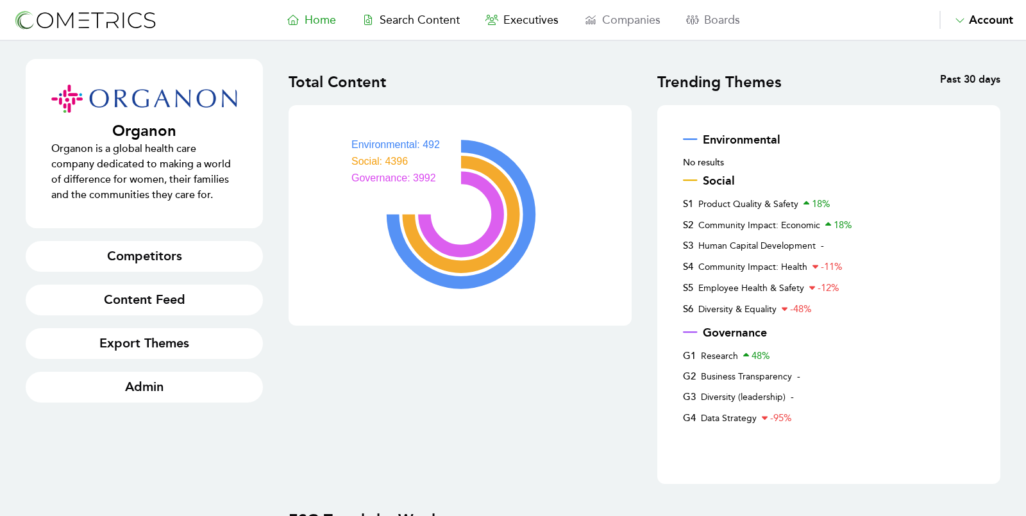
click at [312, 21] on span "Home" at bounding box center [320, 20] width 31 height 14
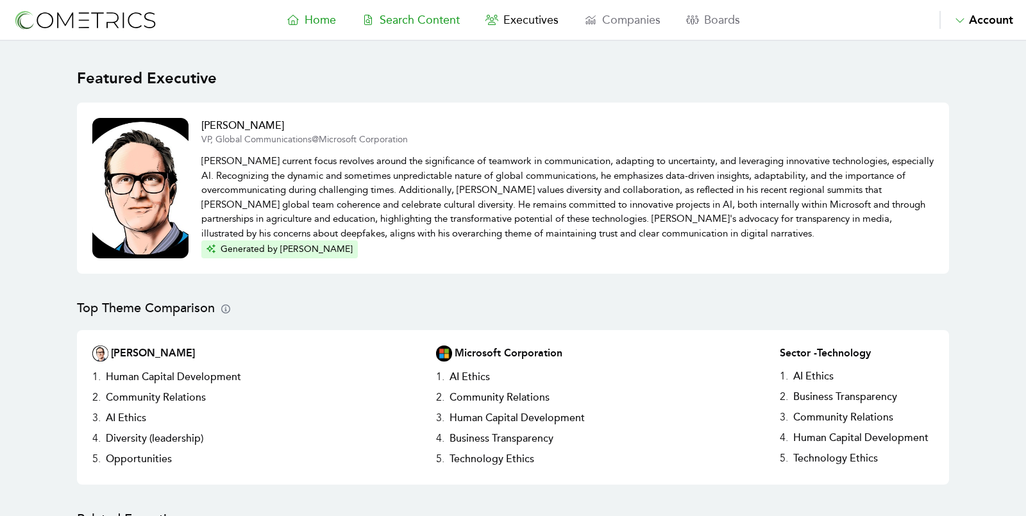
click at [422, 21] on span "Search Content" at bounding box center [420, 20] width 80 height 14
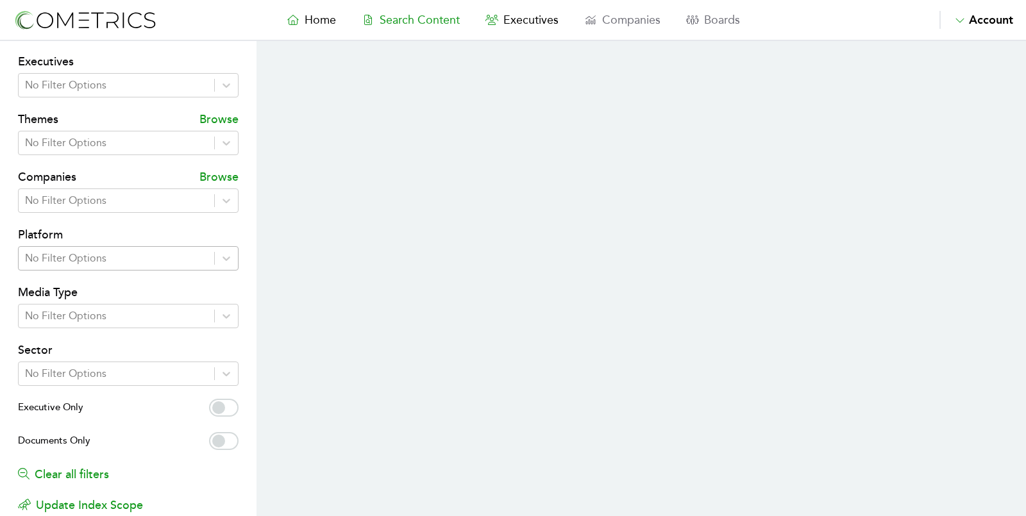
scroll to position [146, 0]
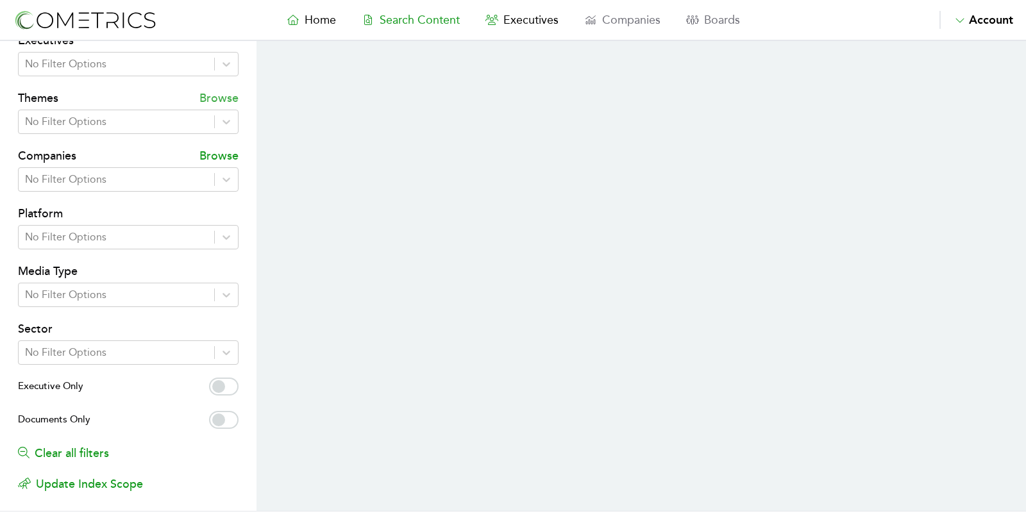
select select "50"
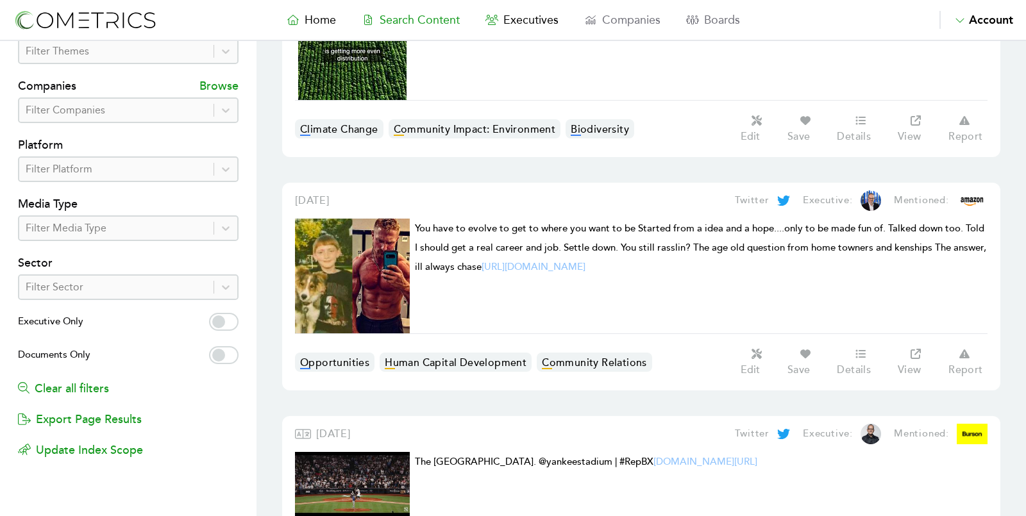
scroll to position [299, 0]
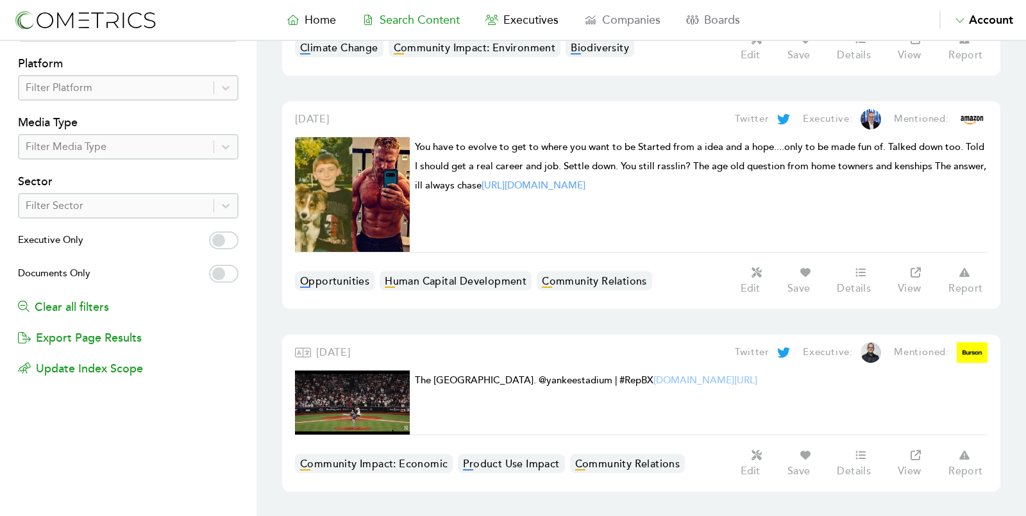
click at [555, 187] on link "[URL][DOMAIN_NAME]" at bounding box center [534, 186] width 104 height 12
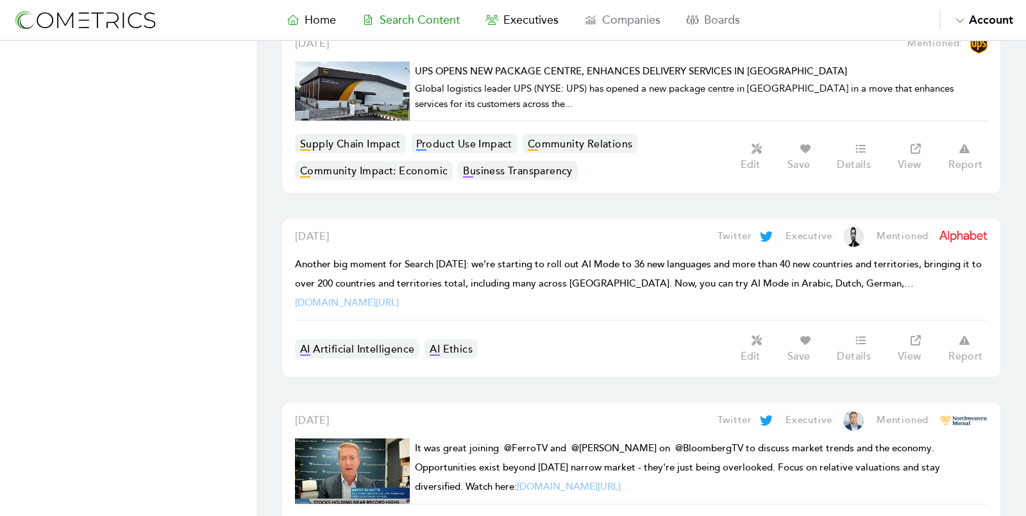
scroll to position [0, 0]
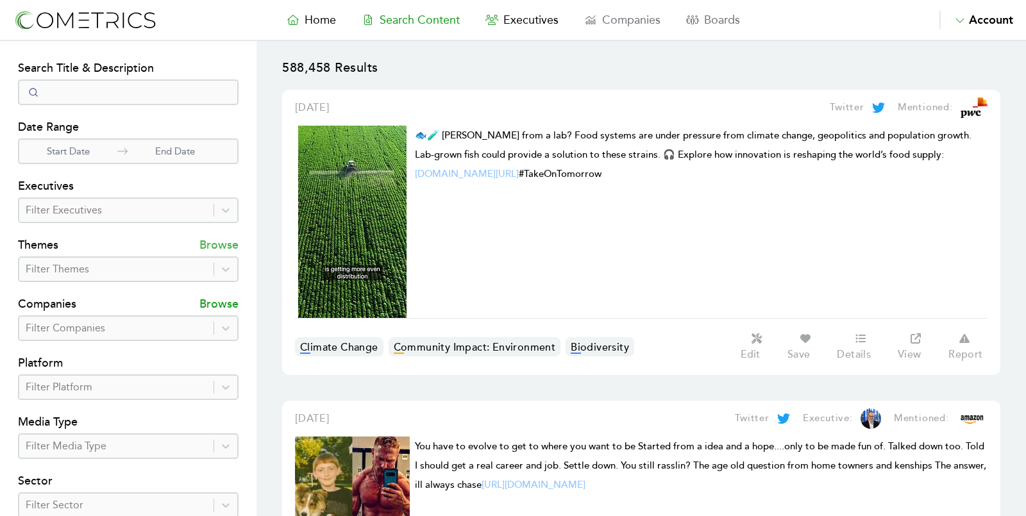
click at [224, 243] on p "Browse" at bounding box center [218, 246] width 39 height 21
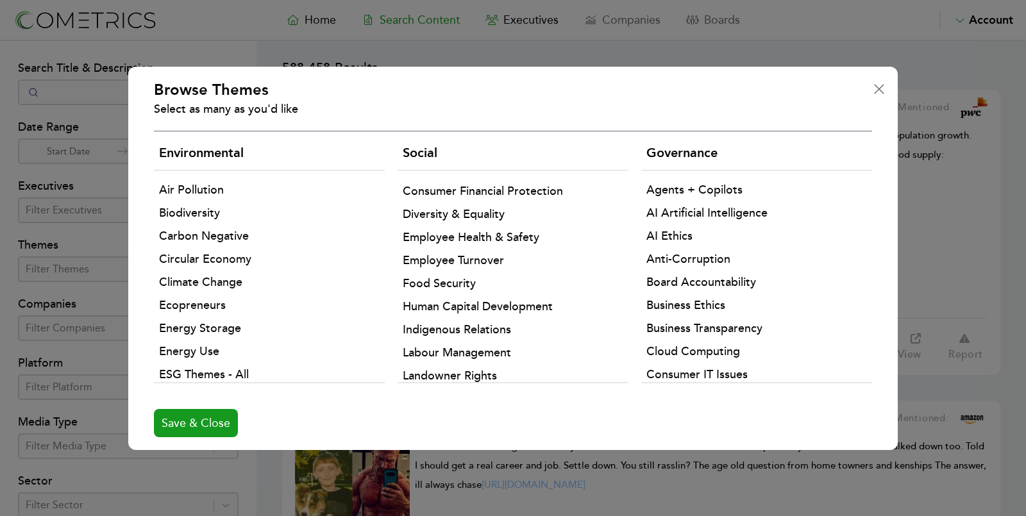
scroll to position [214, 0]
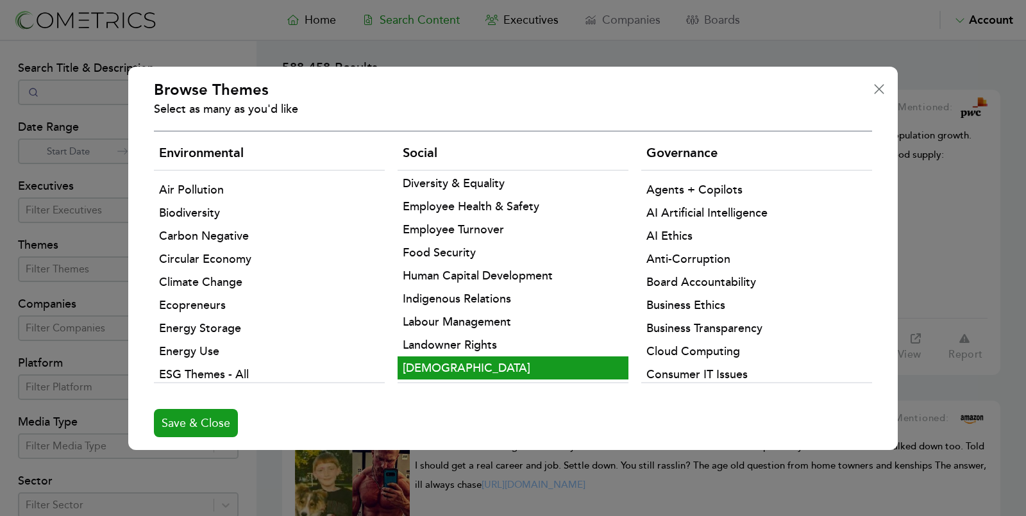
click at [428, 362] on li "[DEMOGRAPHIC_DATA]" at bounding box center [513, 368] width 231 height 23
click at [183, 452] on div "Browse Themes Select as many as you'd like environmental Air Pollution Biodiver…" at bounding box center [513, 258] width 1026 height 516
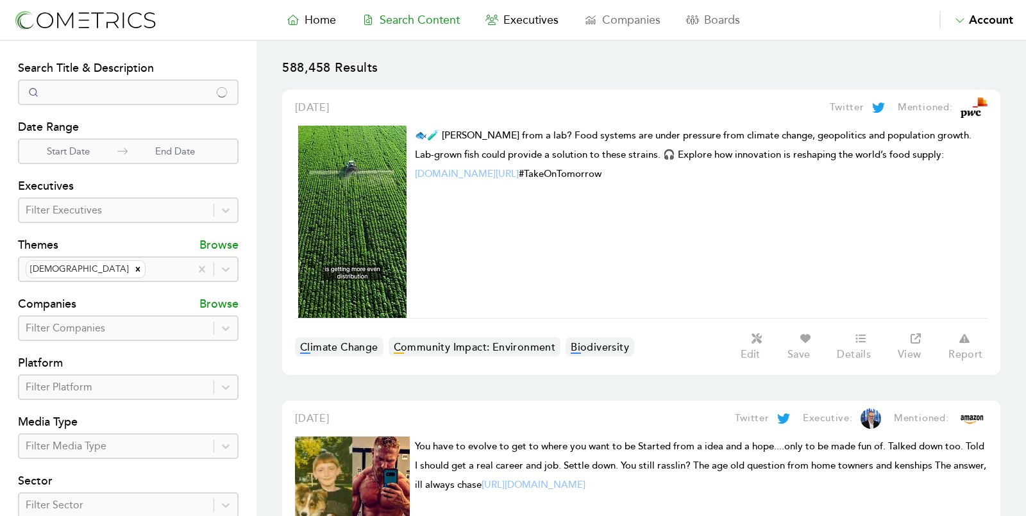
click at [176, 428] on h4 "Media Type" at bounding box center [128, 423] width 221 height 21
click at [148, 276] on div at bounding box center [166, 269] width 36 height 18
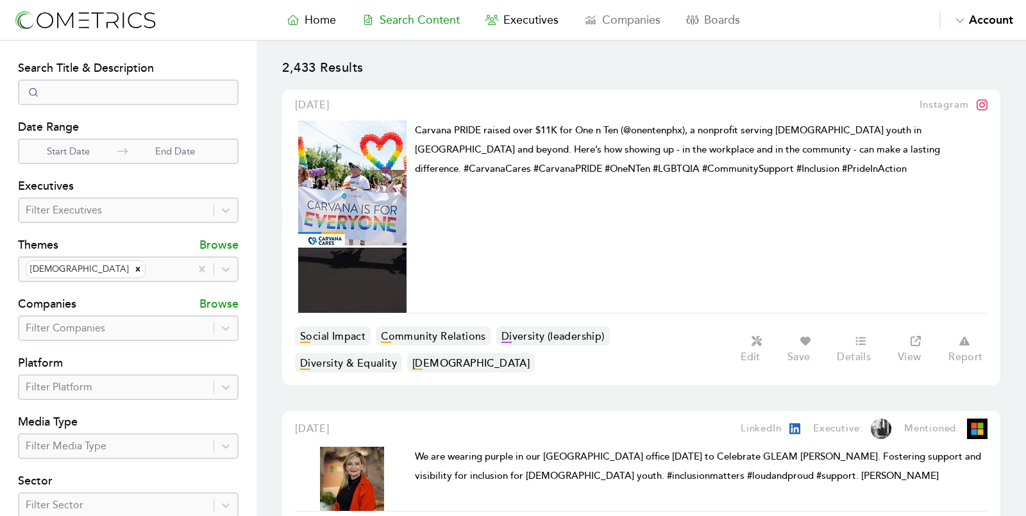
click at [72, 28] on img at bounding box center [85, 20] width 144 height 24
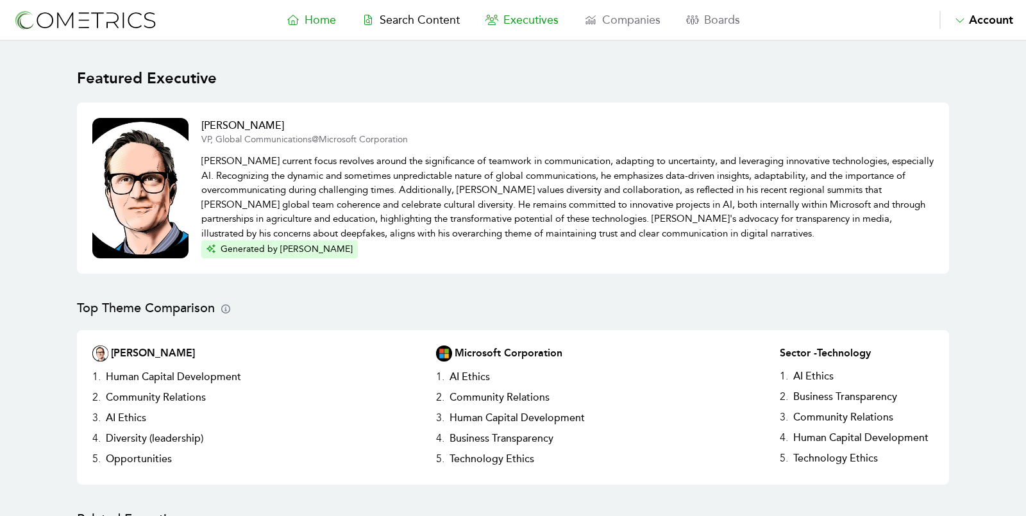
click at [511, 17] on span "Executives" at bounding box center [530, 20] width 55 height 14
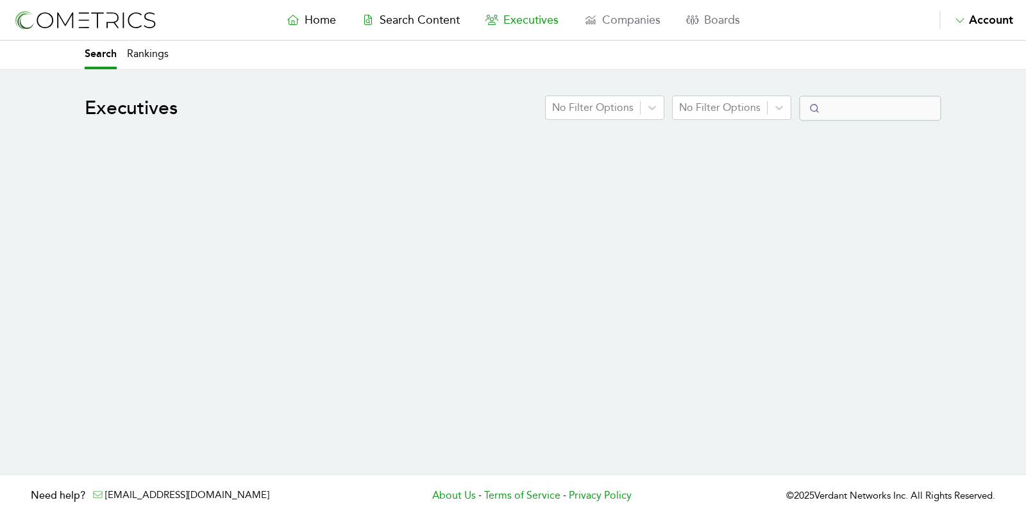
select select "50"
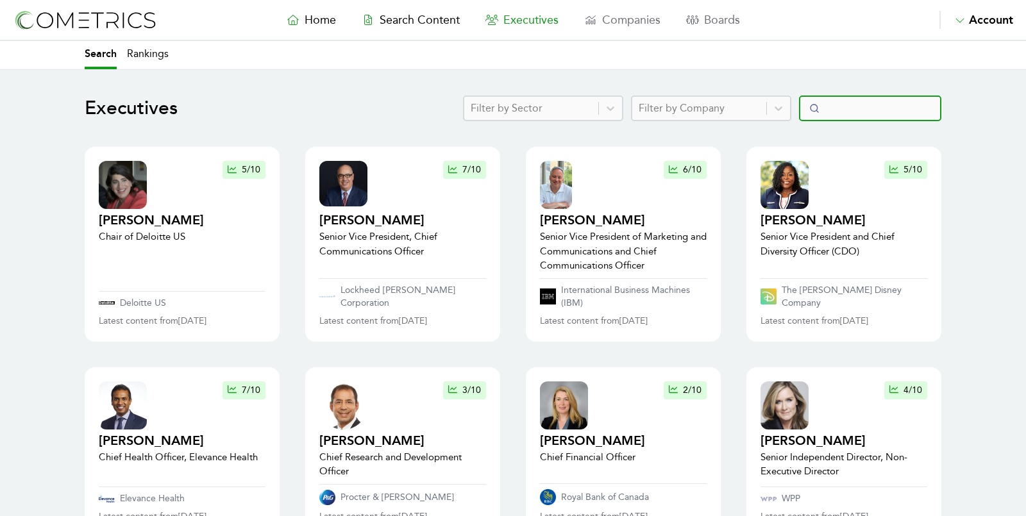
click at [847, 109] on input "Search" at bounding box center [870, 109] width 142 height 26
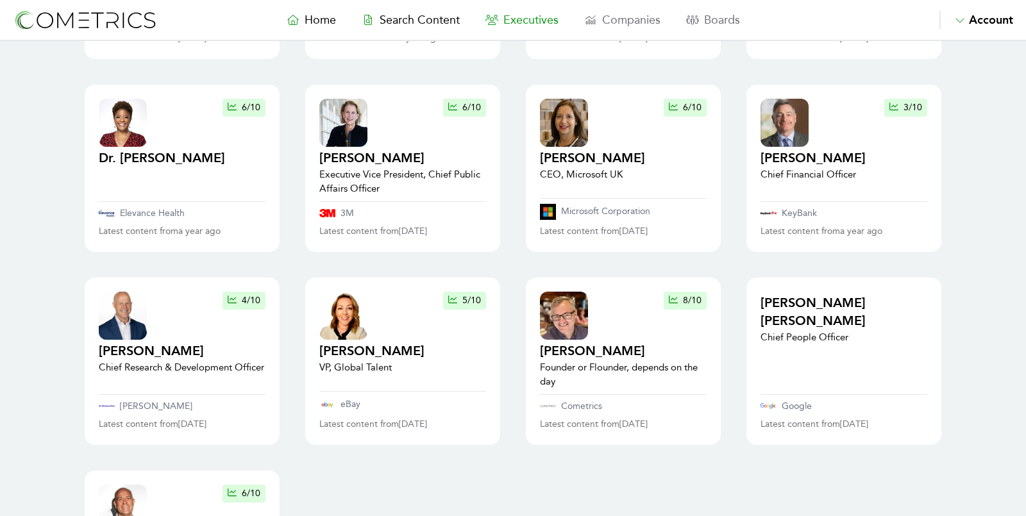
scroll to position [305, 0]
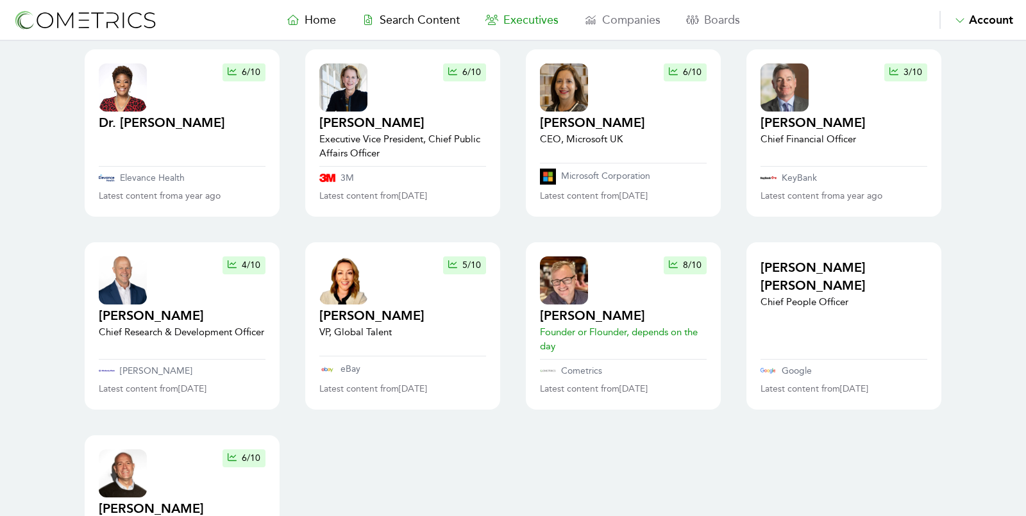
type input "[PERSON_NAME]"
click at [564, 312] on h2 "[PERSON_NAME]" at bounding box center [623, 316] width 167 height 18
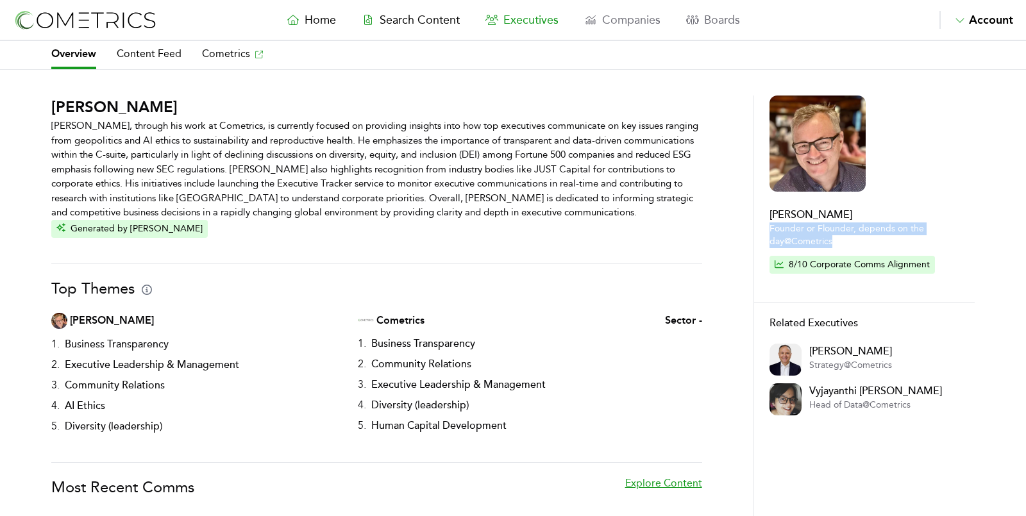
drag, startPoint x: 832, startPoint y: 249, endPoint x: 764, endPoint y: 228, distance: 71.4
click at [764, 228] on div "[PERSON_NAME] Founder or Flounder, depends on the day @ Cometrics 8 /10 Corpora…" at bounding box center [864, 248] width 221 height 82
click at [975, 137] on div "[PERSON_NAME] [PERSON_NAME], through his work at Cometrics, is currently focuse…" at bounding box center [513, 400] width 1026 height 609
click at [319, 9] on nav "Home Search Content Executives Companies Boards Saved Alerts Nominate Account A…" at bounding box center [513, 20] width 1026 height 41
click at [319, 13] on span "Home" at bounding box center [320, 20] width 31 height 14
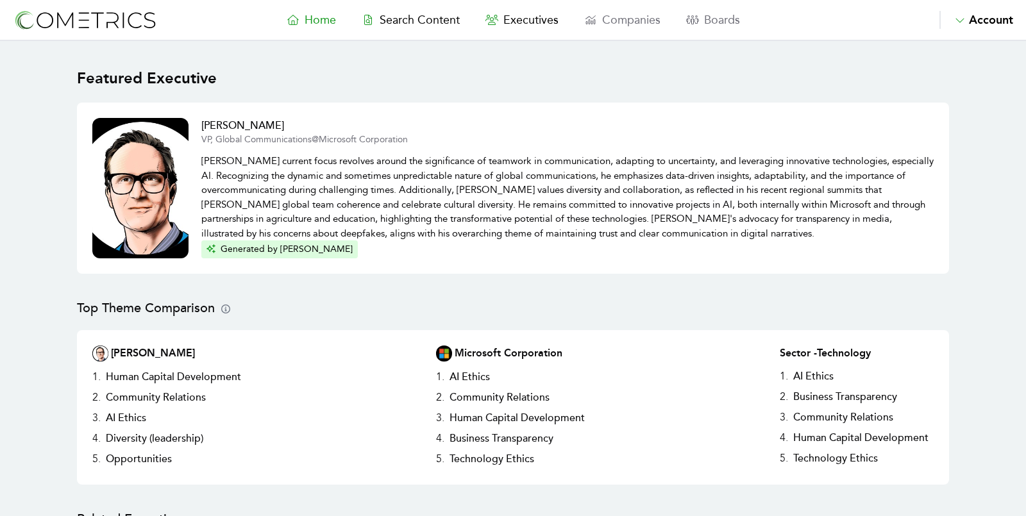
click at [423, 15] on span "Search Content" at bounding box center [420, 20] width 80 height 14
select select "50"
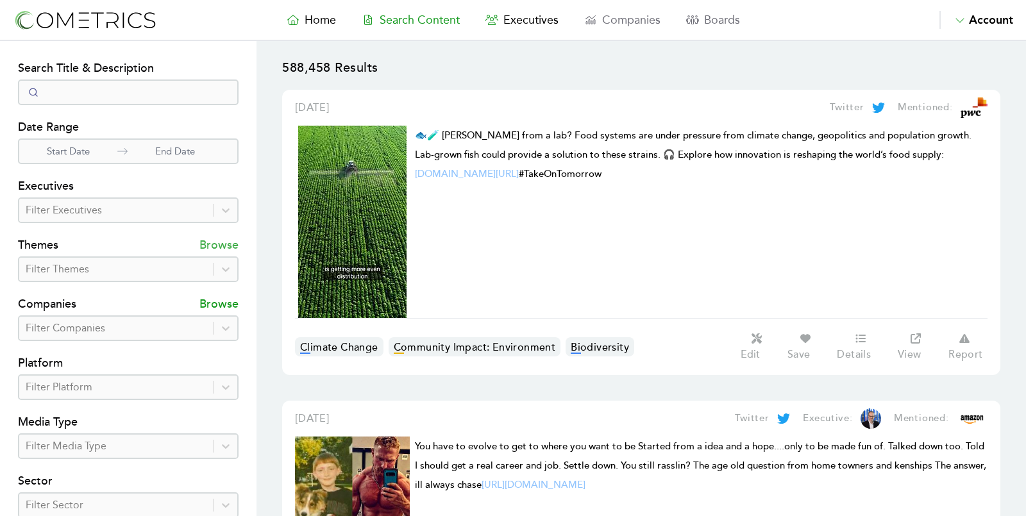
click at [222, 252] on p "Browse" at bounding box center [218, 246] width 39 height 21
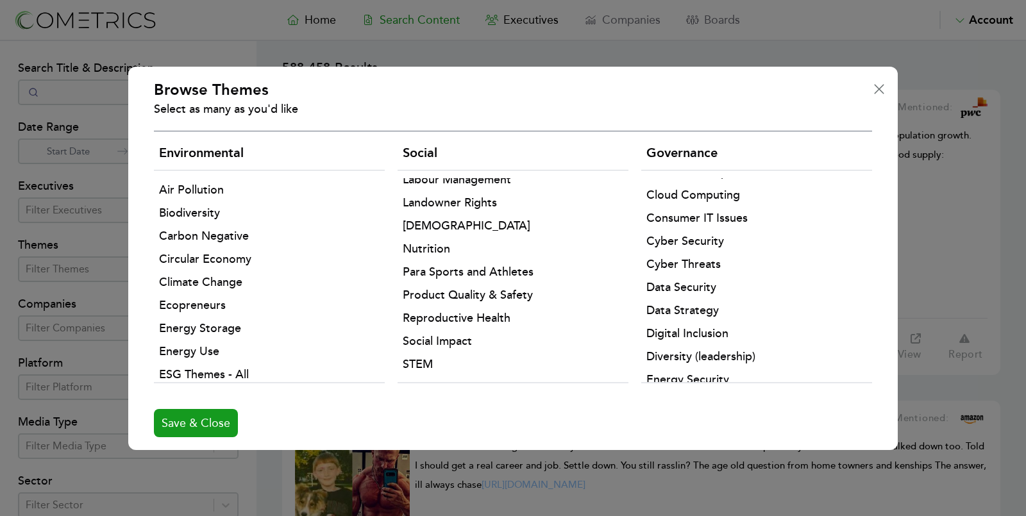
scroll to position [362, 0]
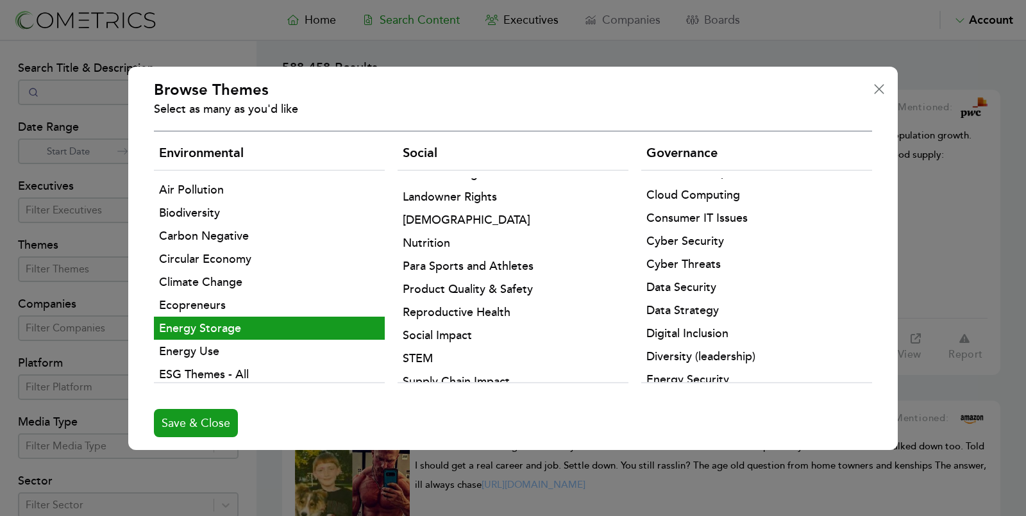
drag, startPoint x: 193, startPoint y: 416, endPoint x: 219, endPoint y: 317, distance: 101.6
click at [214, 317] on div "Browse Themes Select as many as you'd like environmental Air Pollution Biodiver…" at bounding box center [513, 259] width 770 height 384
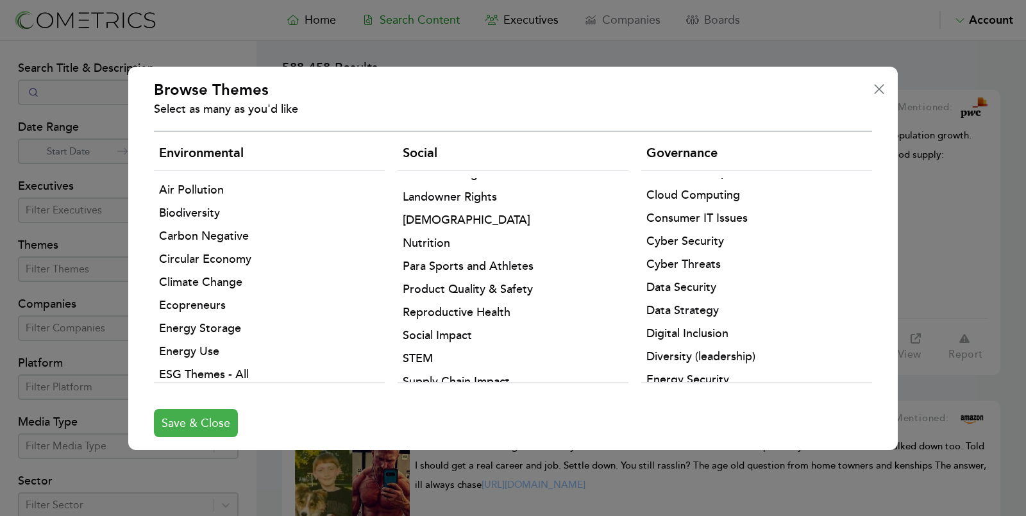
click at [196, 421] on button "Save & Close" at bounding box center [196, 423] width 84 height 28
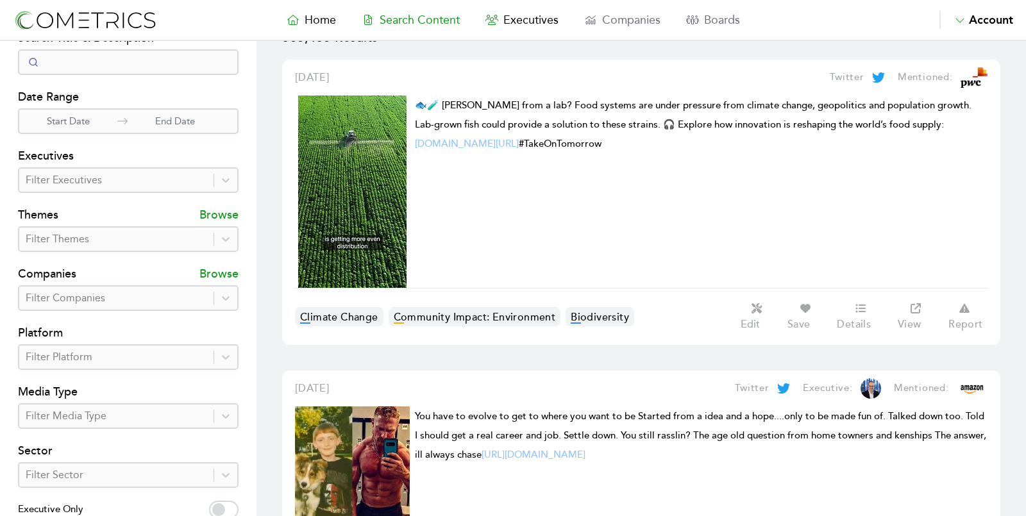
scroll to position [29, 0]
click at [191, 195] on div "Themes Browse" at bounding box center [128, 210] width 221 height 33
click at [156, 184] on div at bounding box center [116, 182] width 181 height 18
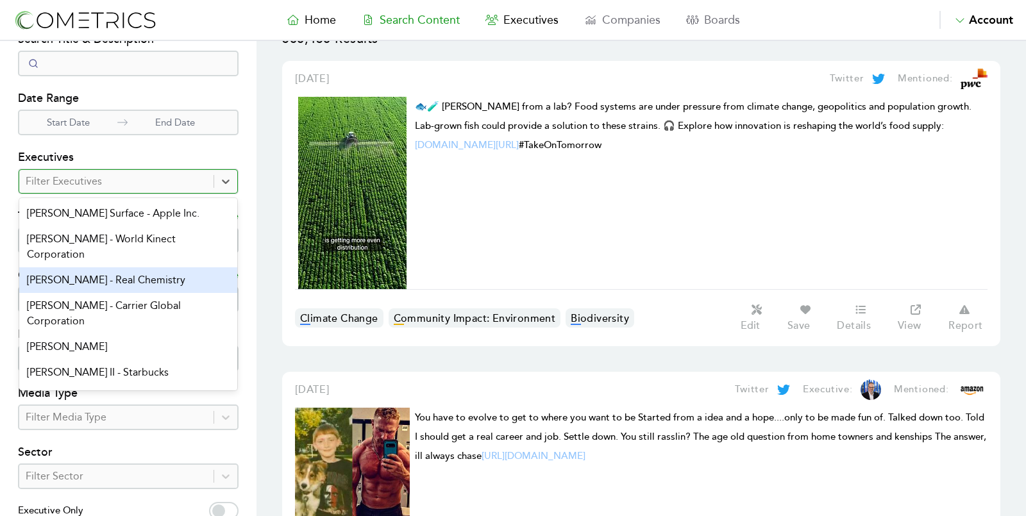
click at [151, 276] on div "[PERSON_NAME] - Real Chemistry" at bounding box center [128, 280] width 218 height 26
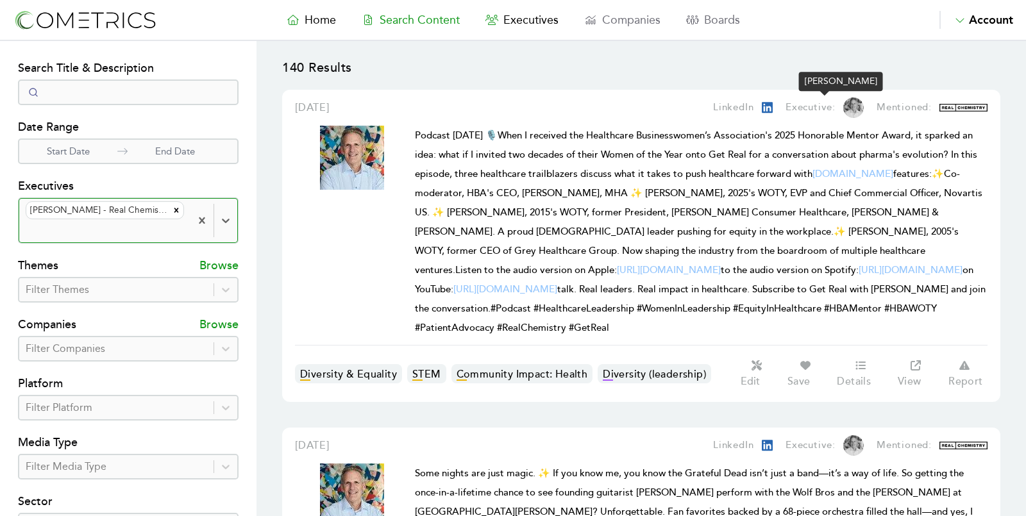
click at [853, 105] on img at bounding box center [853, 107] width 21 height 21
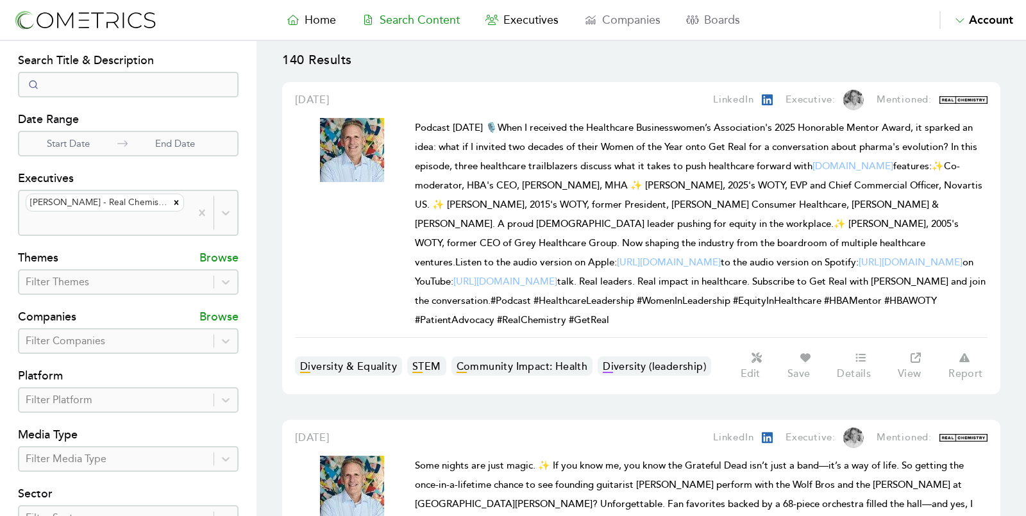
scroll to position [6, 0]
click at [359, 146] on img at bounding box center [352, 151] width 64 height 64
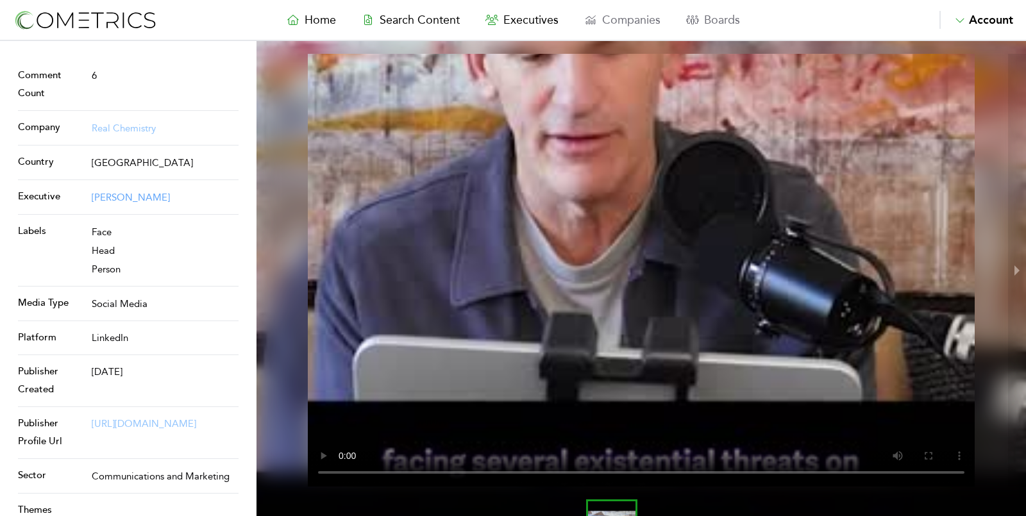
click at [103, 196] on link "[PERSON_NAME]" at bounding box center [131, 198] width 78 height 12
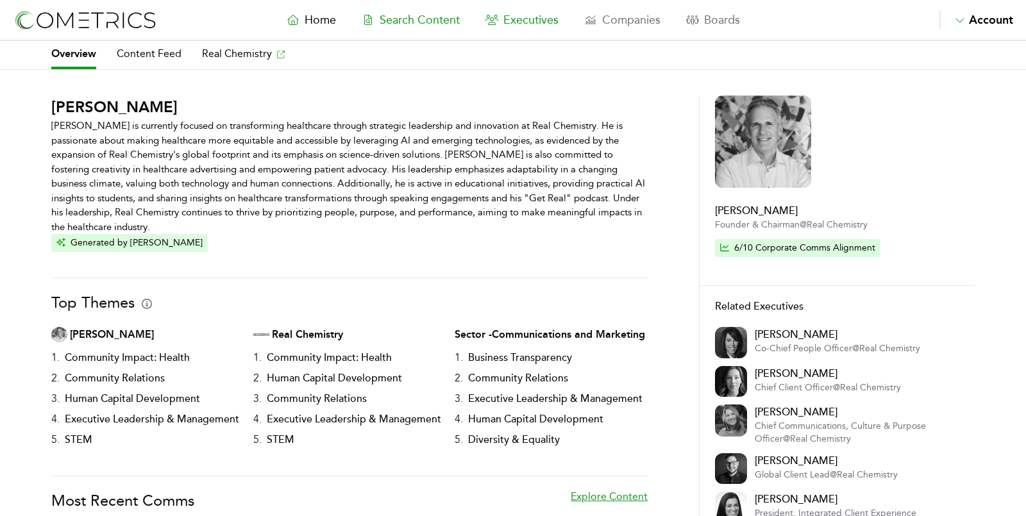
click at [430, 22] on span "Search Content" at bounding box center [420, 20] width 80 height 14
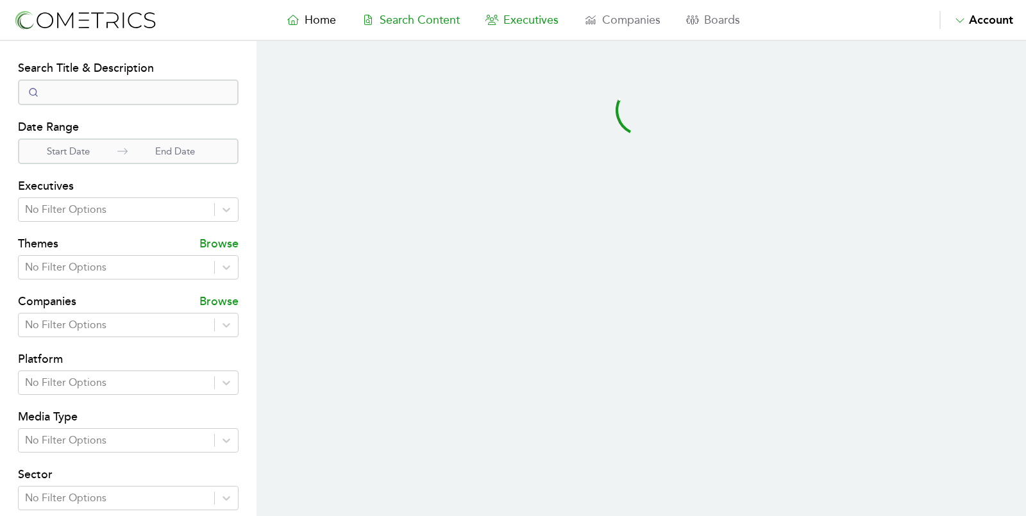
click at [532, 28] on link "Executives" at bounding box center [522, 20] width 99 height 18
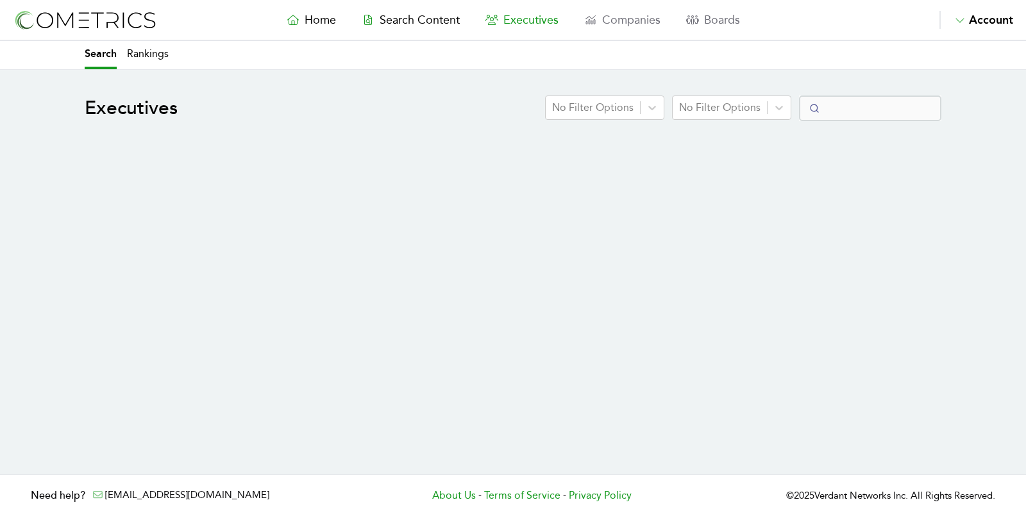
select select "50"
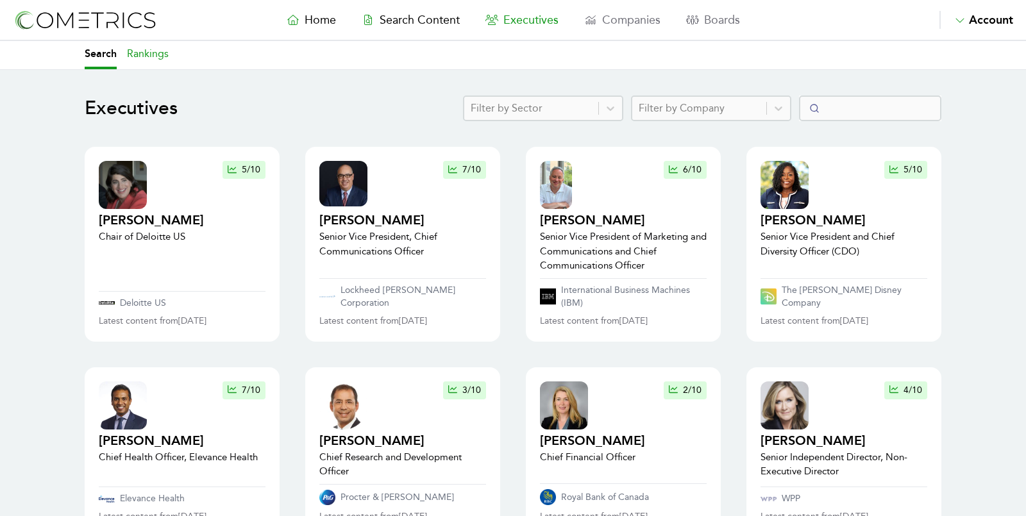
click at [137, 51] on link "Rankings" at bounding box center [148, 55] width 42 height 28
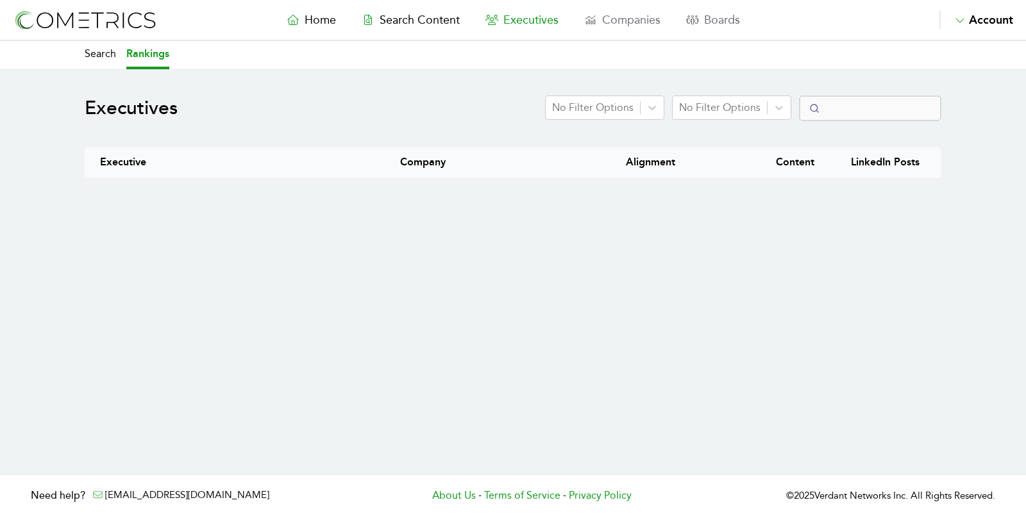
select select "50"
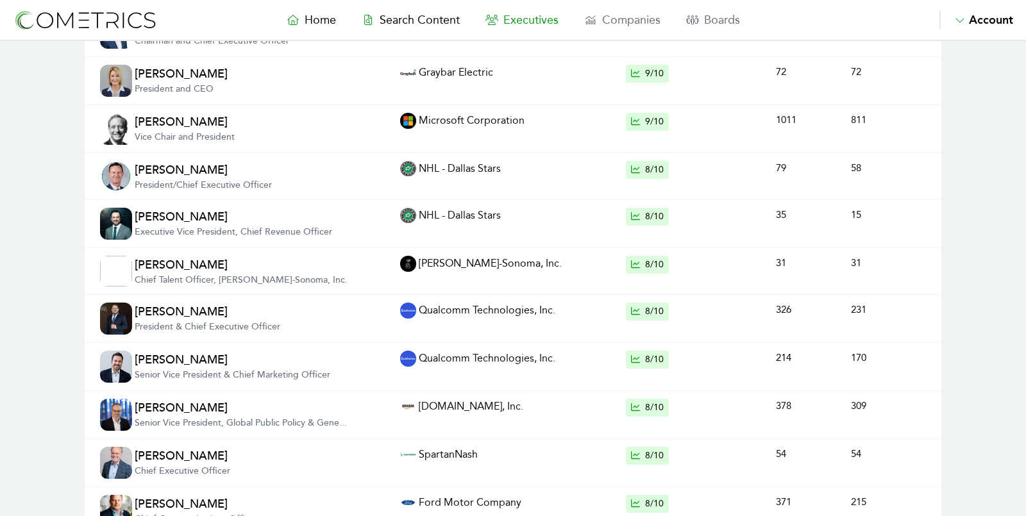
scroll to position [181, 0]
